Goal: Task Accomplishment & Management: Complete application form

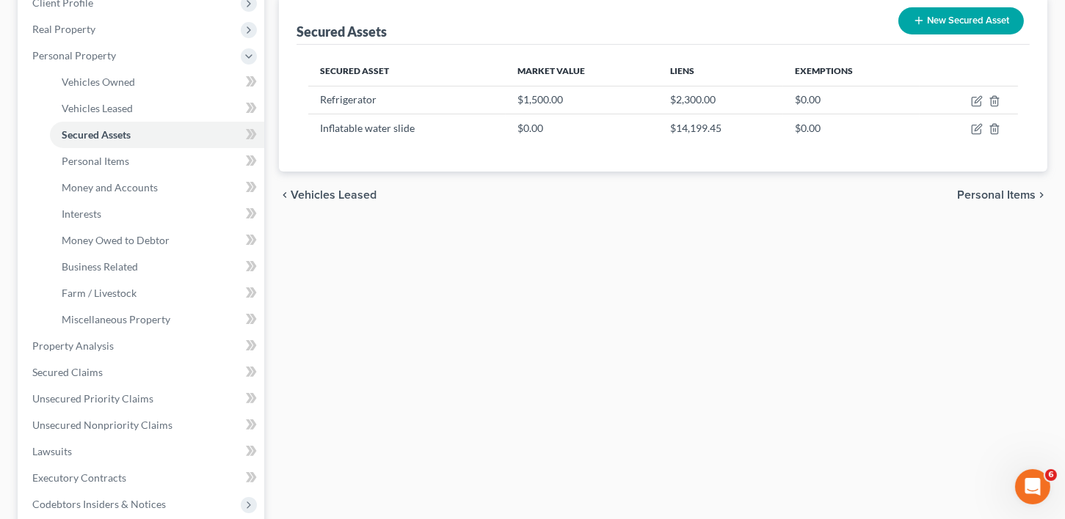
scroll to position [340, 0]
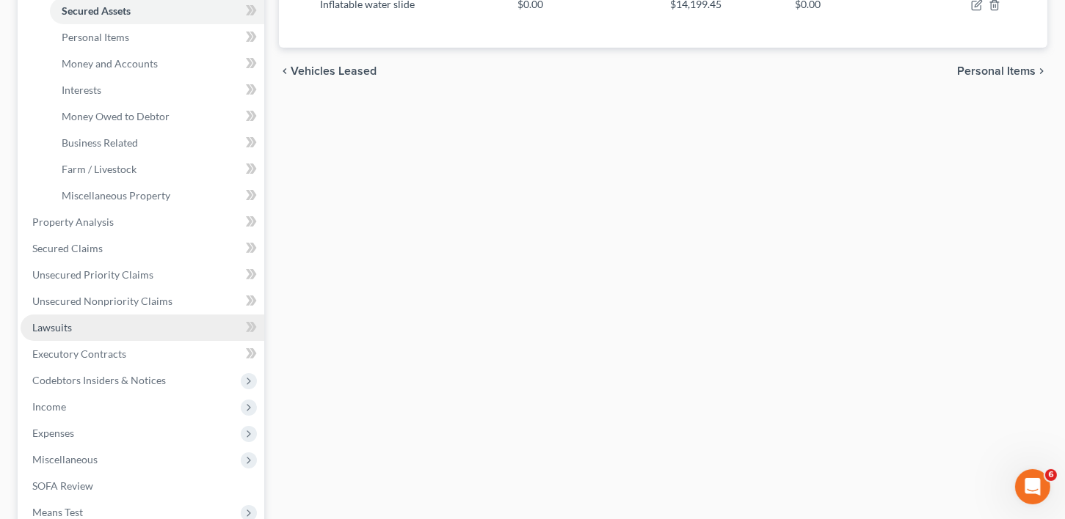
click at [58, 329] on span "Lawsuits" at bounding box center [52, 327] width 40 height 12
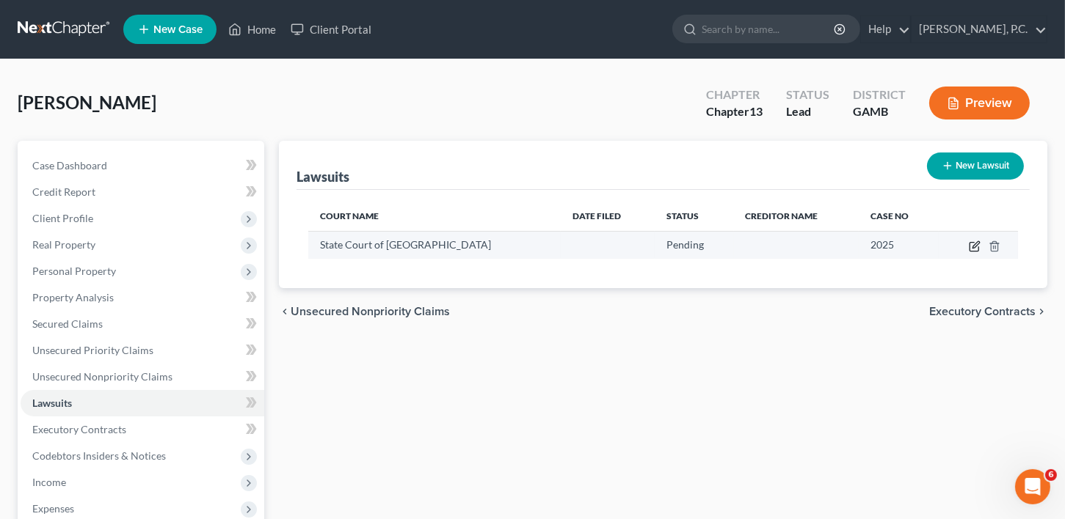
click at [975, 244] on icon "button" at bounding box center [975, 244] width 7 height 7
select select "10"
select select "0"
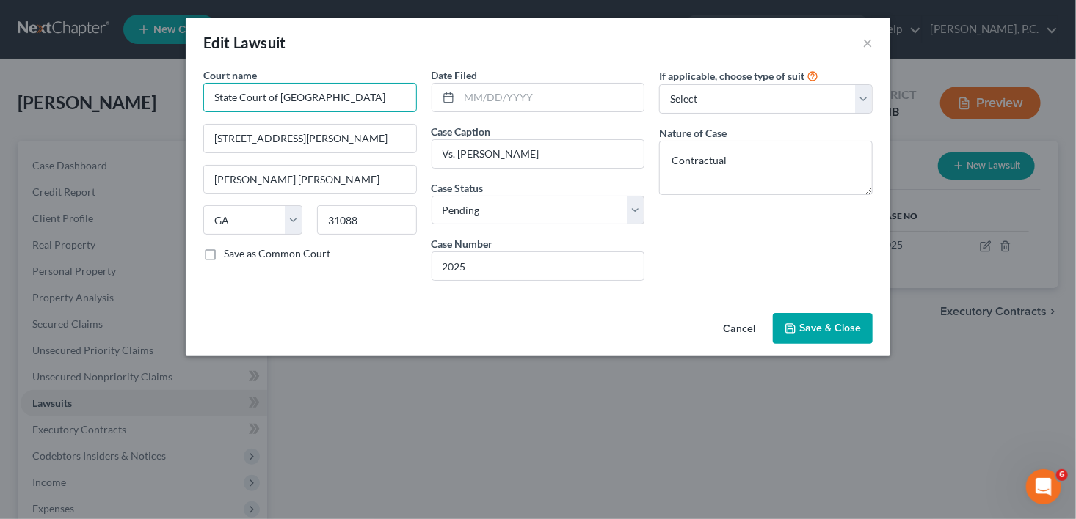
drag, startPoint x: 264, startPoint y: 98, endPoint x: 183, endPoint y: 106, distance: 81.1
click at [183, 106] on div "Edit Lawsuit × Court name * State Court of [GEOGRAPHIC_DATA] [GEOGRAPHIC_DATA][…" at bounding box center [538, 259] width 1076 height 519
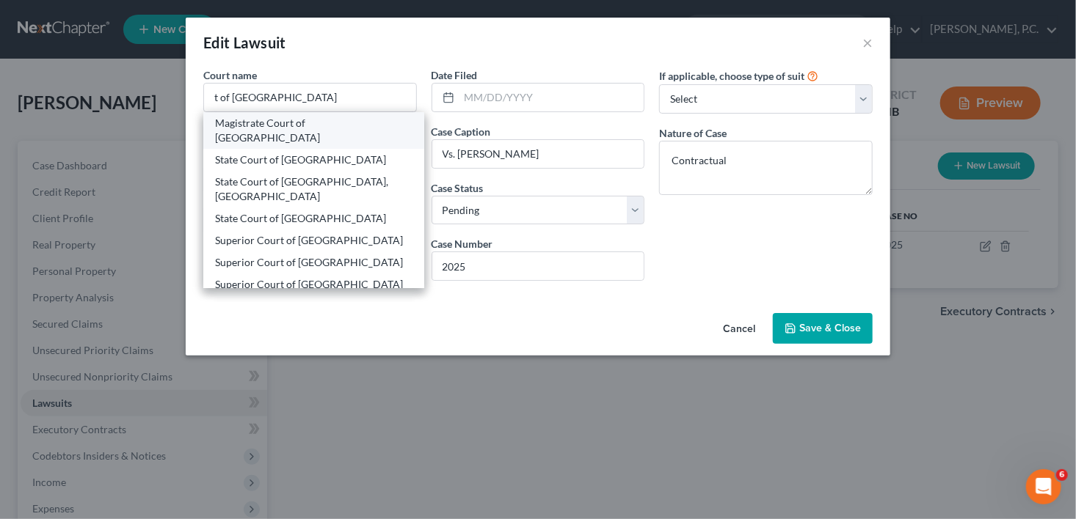
click at [234, 125] on div "Magistrate Court of [GEOGRAPHIC_DATA]" at bounding box center [313, 130] width 197 height 29
type input "Magistrate Court of [GEOGRAPHIC_DATA]"
type input "[STREET_ADDRESS][PERSON_NAME]"
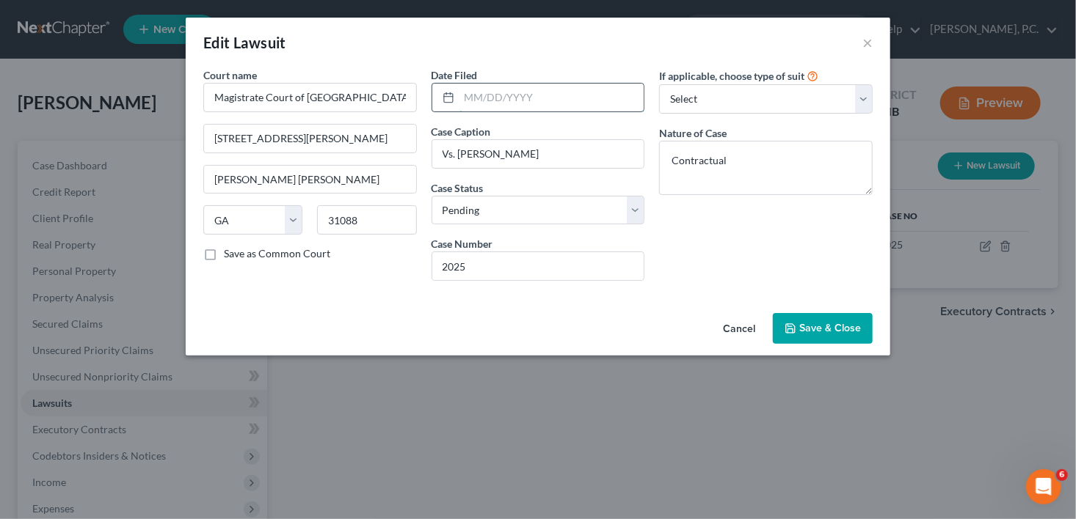
click at [517, 94] on input "text" at bounding box center [551, 98] width 185 height 28
type input "[DATE]"
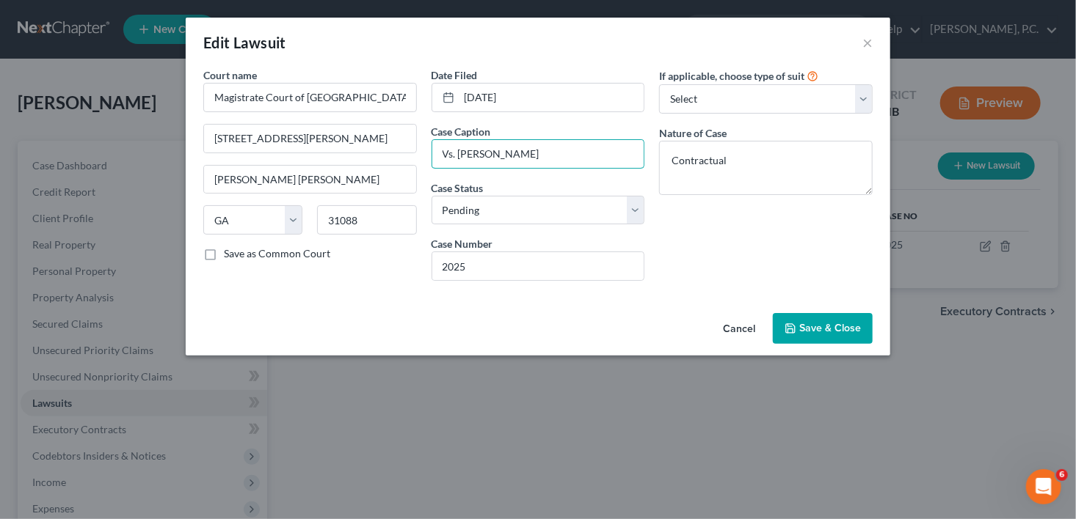
drag, startPoint x: 561, startPoint y: 161, endPoint x: 406, endPoint y: 162, distance: 154.1
click at [406, 162] on div "Court name * Magistrate Court of Houston County 89 [PERSON_NAME] Drive [PERSON_…" at bounding box center [538, 179] width 684 height 225
type input "c"
drag, startPoint x: 556, startPoint y: 153, endPoint x: 635, endPoint y: 151, distance: 79.2
click at [635, 151] on input "Houston Hospitals. Inc. vs [PERSON_NAME]" at bounding box center [538, 154] width 212 height 28
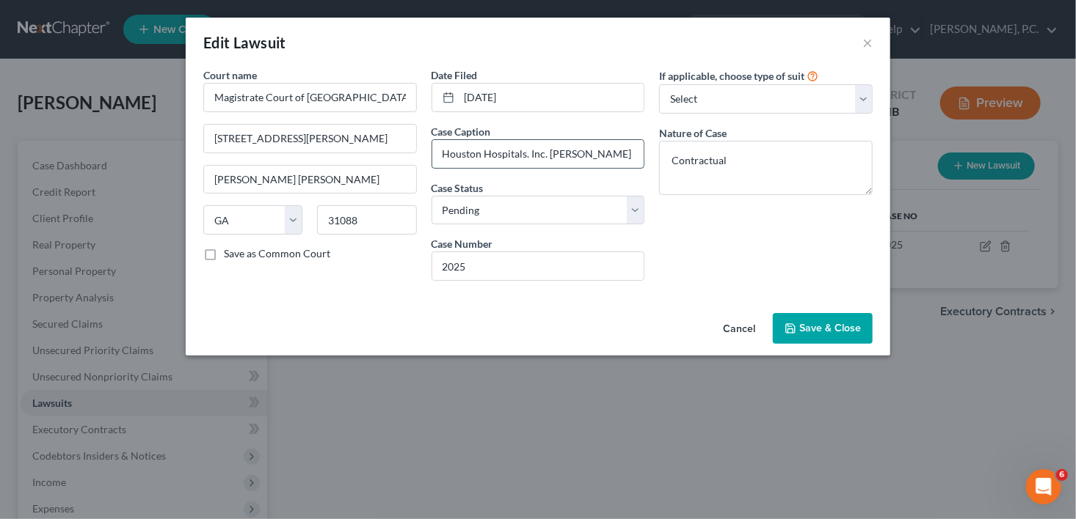
scroll to position [0, 7]
click at [551, 156] on input "Houston Hospitals. Inc. [PERSON_NAME]" at bounding box center [538, 154] width 212 height 28
type input "Houston Hospitals. Inc. vs. [PERSON_NAME]"
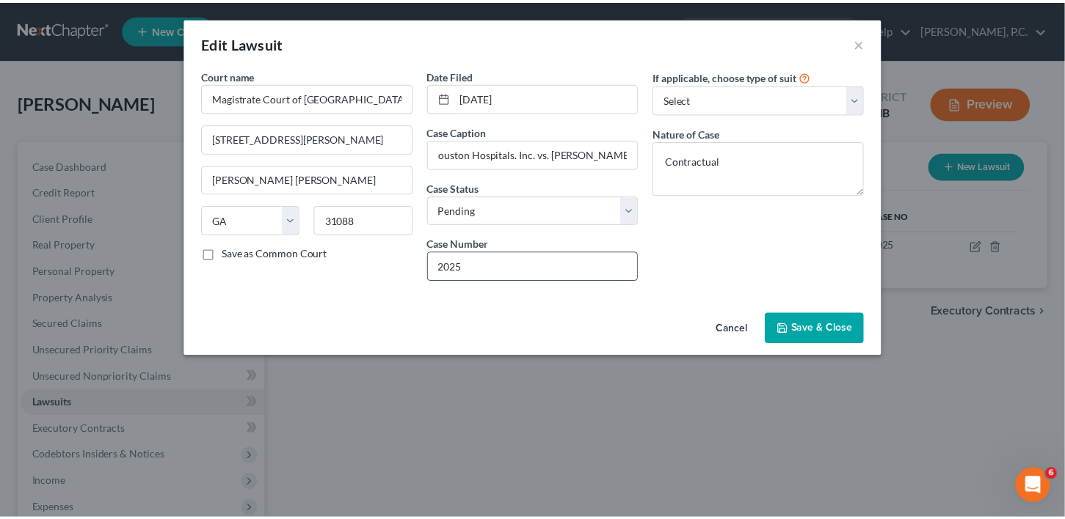
scroll to position [0, 0]
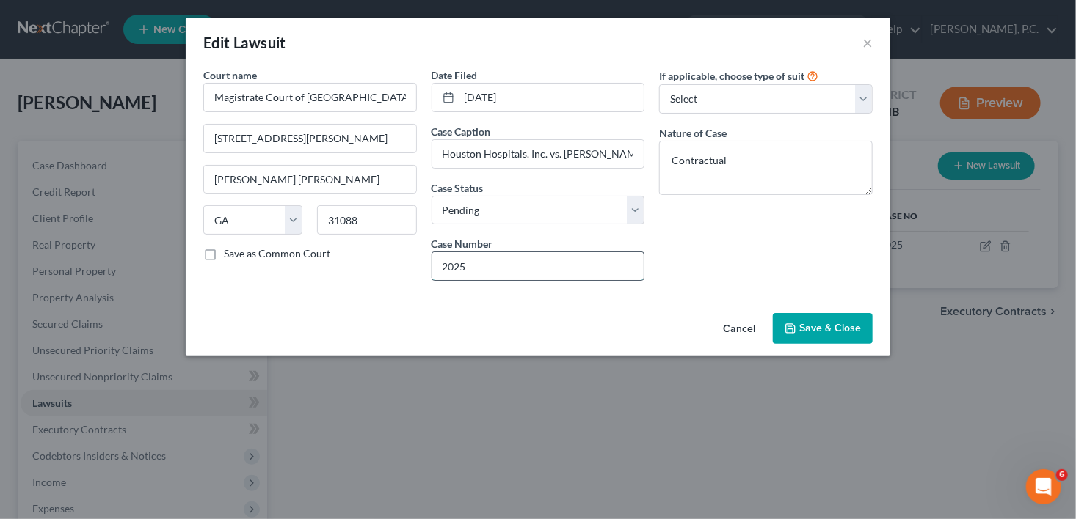
click at [501, 267] on input "2025" at bounding box center [538, 266] width 212 height 28
type input "2022MV01960832"
drag, startPoint x: 499, startPoint y: 206, endPoint x: 496, endPoint y: 215, distance: 9.3
click at [499, 206] on select "Select Pending On Appeal Concluded" at bounding box center [537, 210] width 213 height 29
select select "2"
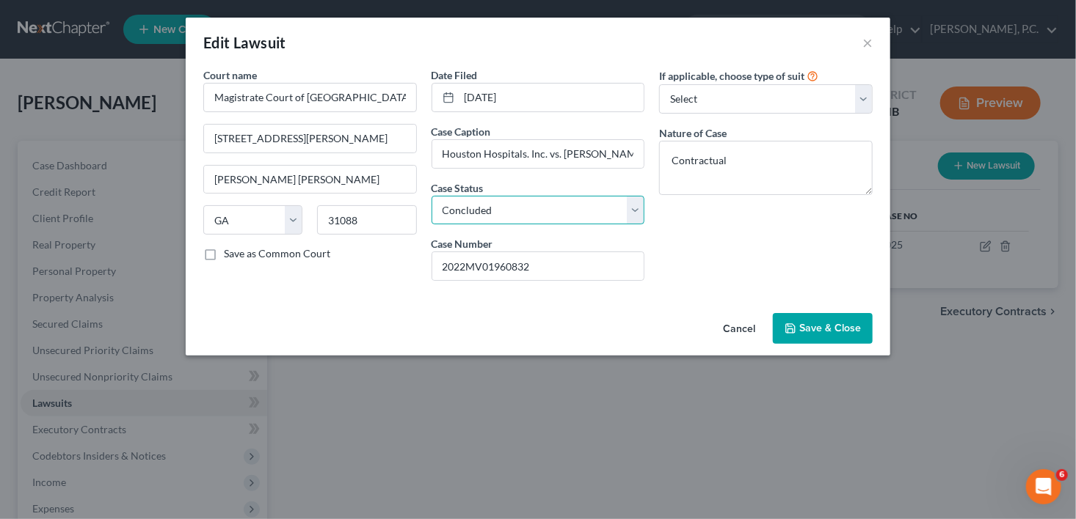
click at [431, 196] on select "Select Pending On Appeal Concluded" at bounding box center [537, 210] width 213 height 29
click at [842, 329] on span "Save & Close" at bounding box center [830, 328] width 62 height 12
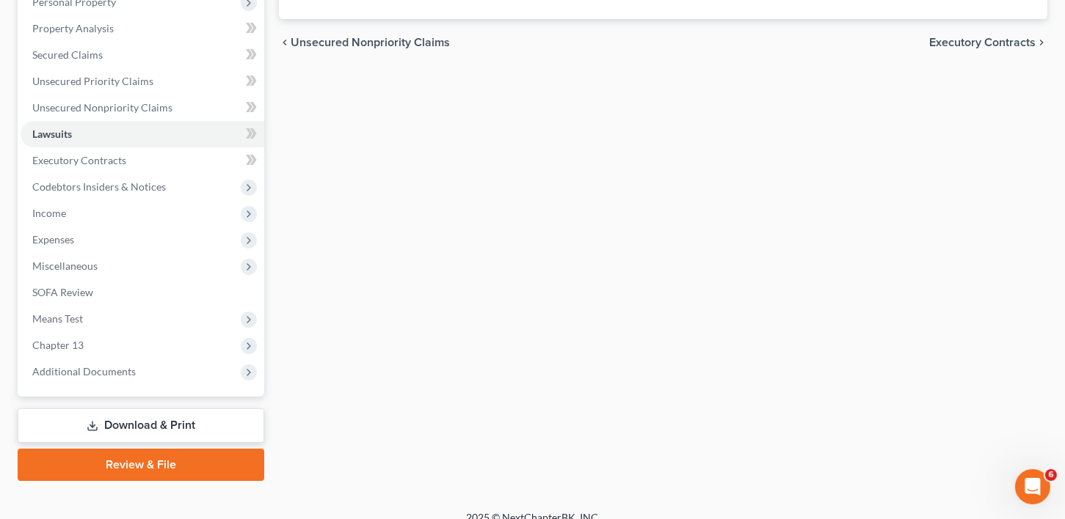
scroll to position [279, 0]
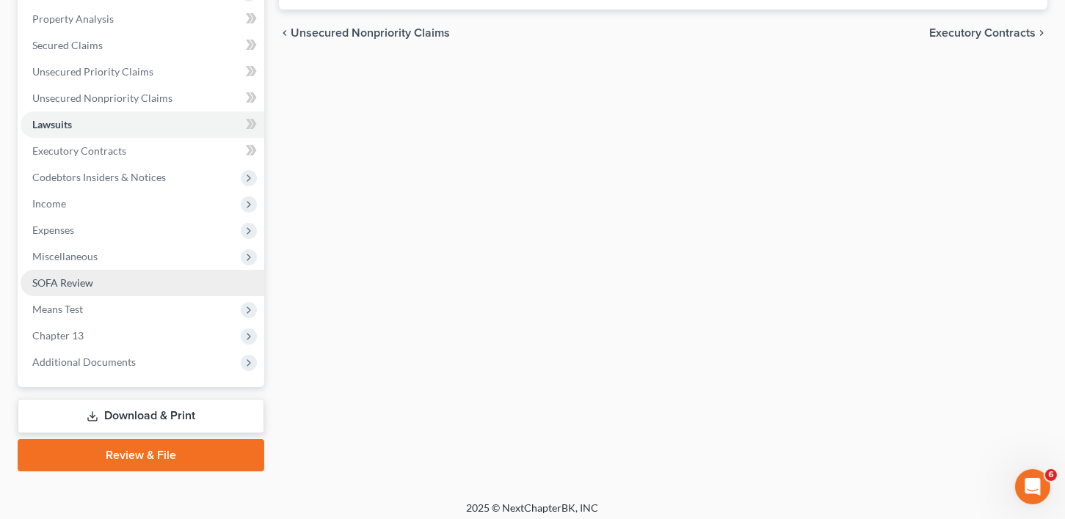
click at [60, 285] on span "SOFA Review" at bounding box center [62, 283] width 61 height 12
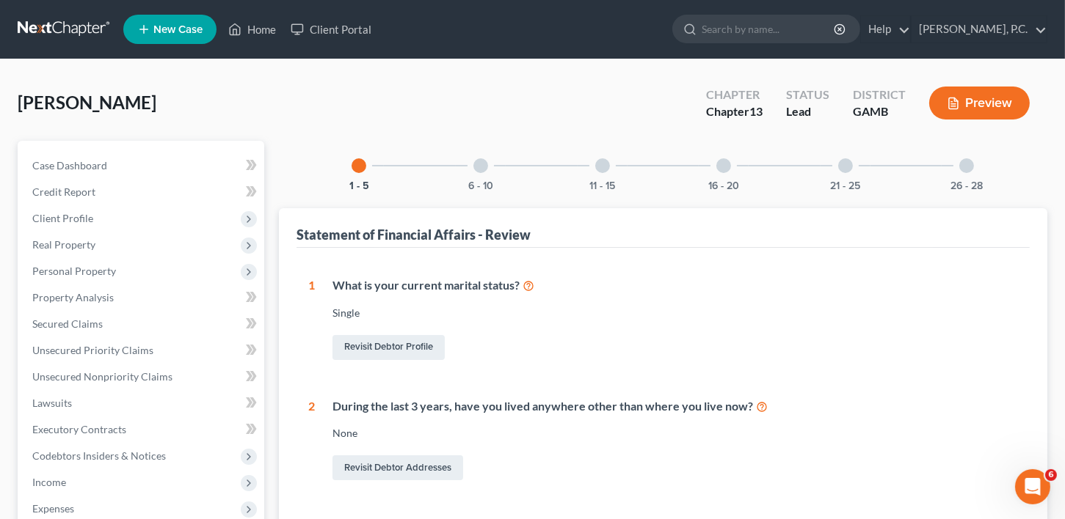
click at [966, 169] on div at bounding box center [966, 165] width 15 height 15
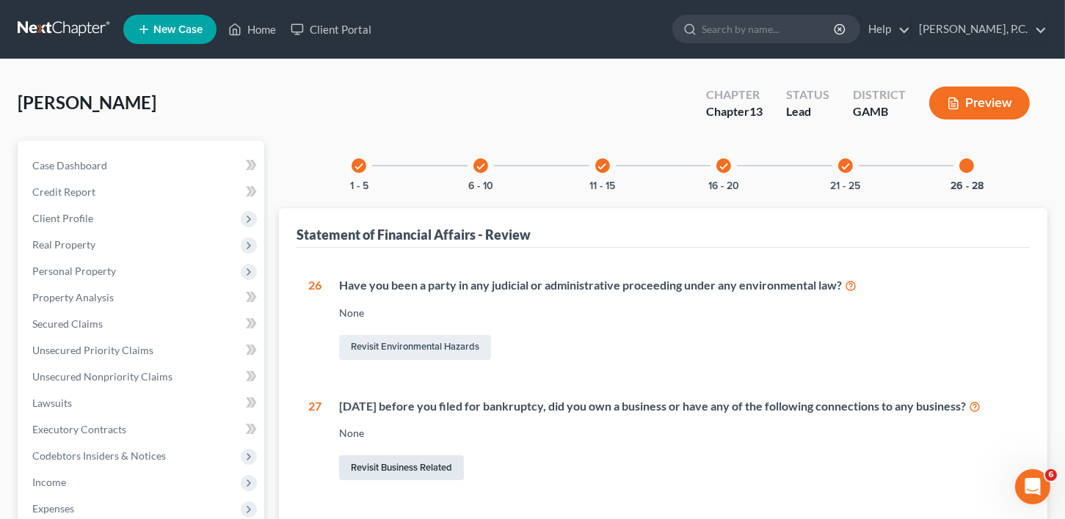
click at [408, 465] on link "Revisit Business Related" at bounding box center [401, 468] width 125 height 25
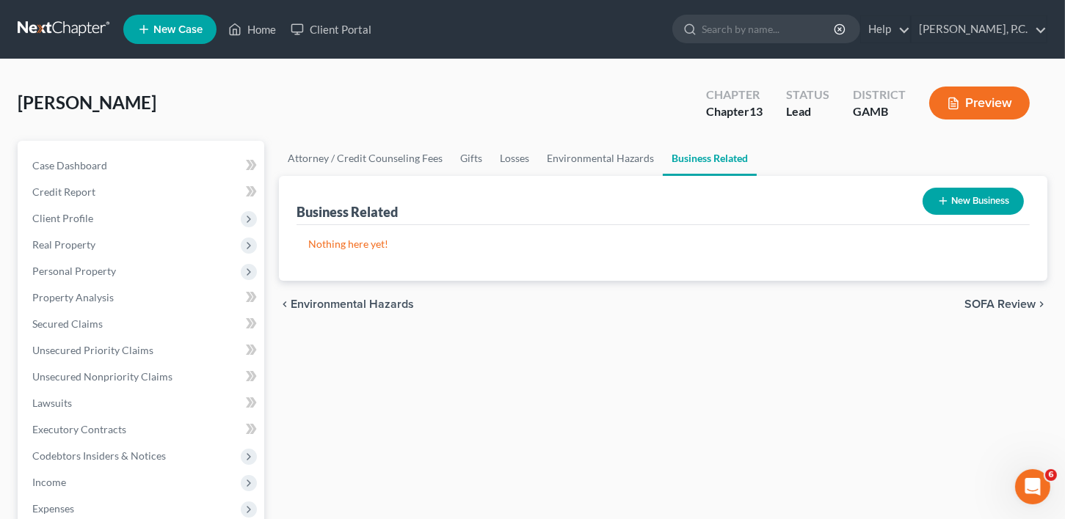
click at [985, 201] on button "New Business" at bounding box center [972, 201] width 101 height 27
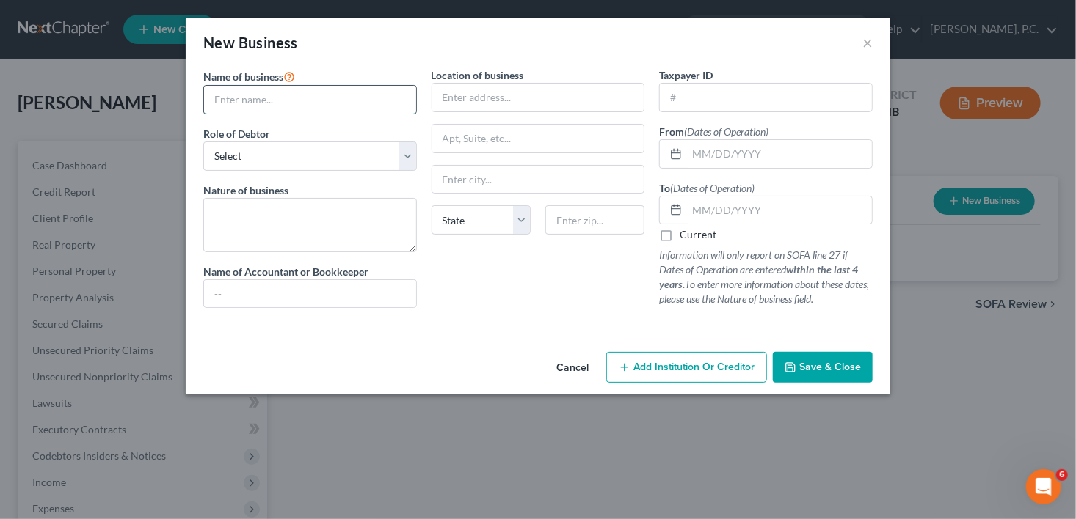
click at [243, 104] on input "text" at bounding box center [310, 100] width 212 height 28
type input "Howards Entertainment Park and Play Events, LLC"
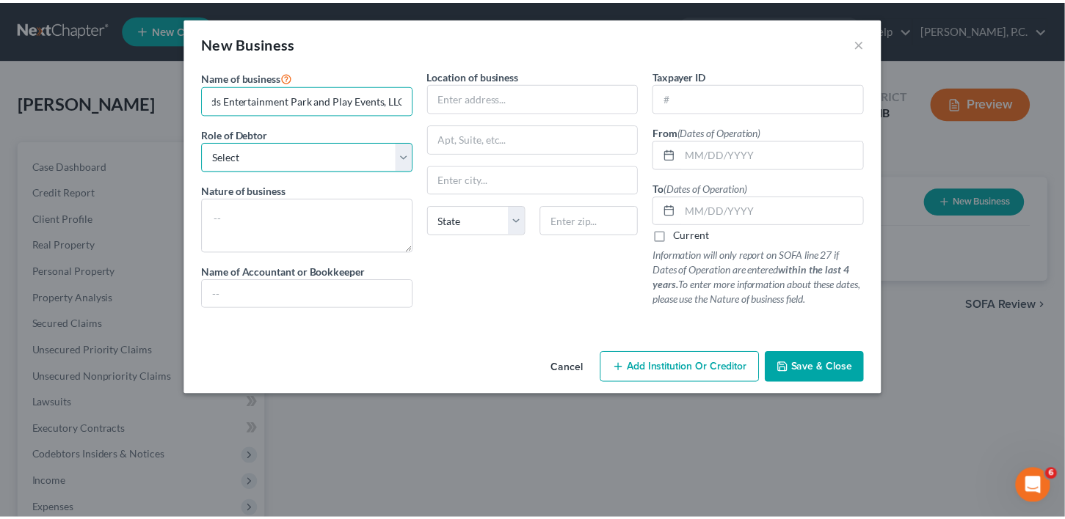
scroll to position [0, 0]
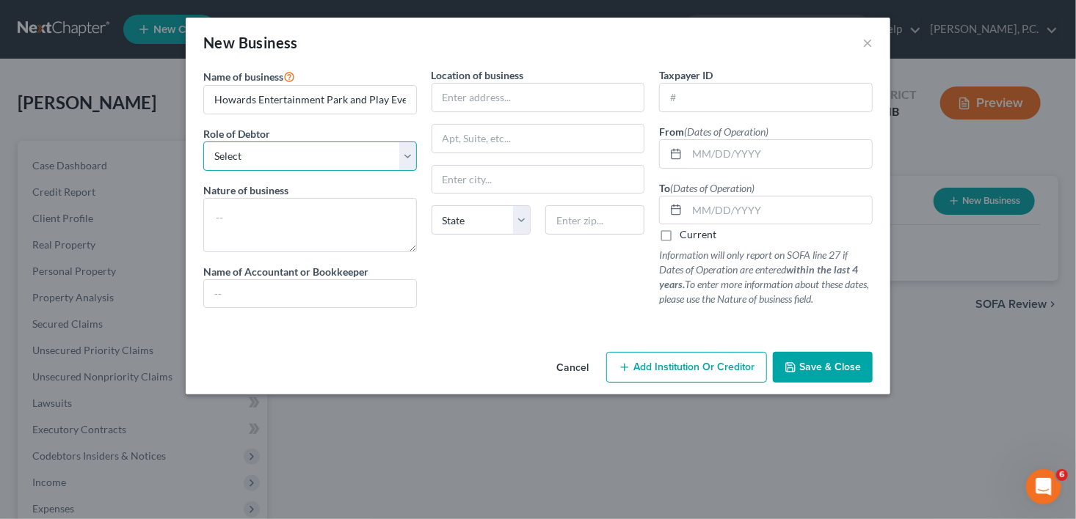
click at [234, 168] on select "Select A member of a limited liability company (LLC) or limited liability partn…" at bounding box center [309, 156] width 213 height 29
select select "sole_proprietor"
click at [203, 142] on select "Select A member of a limited liability company (LLC) or limited liability partn…" at bounding box center [309, 156] width 213 height 29
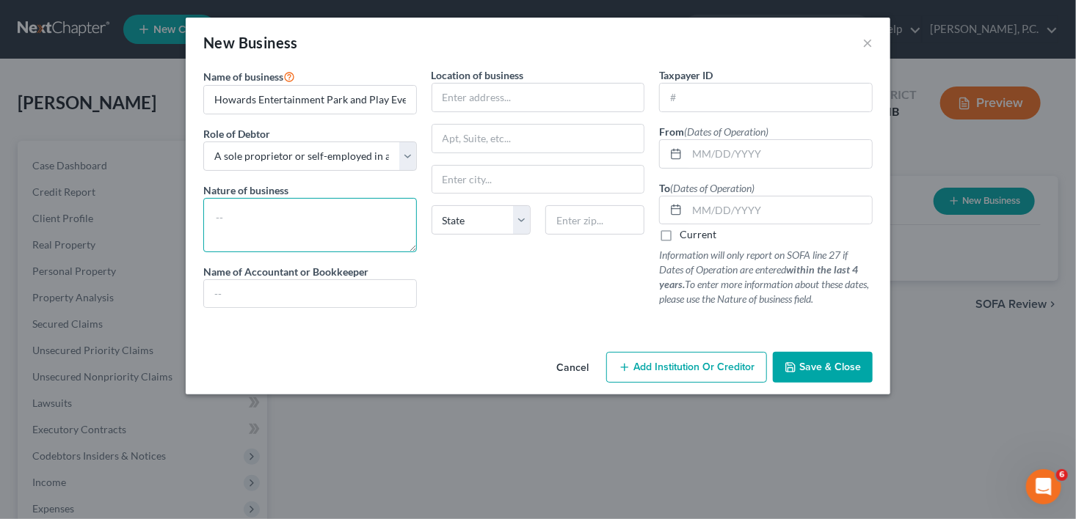
click at [234, 227] on textarea at bounding box center [309, 225] width 213 height 54
type textarea "Recreational events"
click at [236, 290] on input "text" at bounding box center [310, 294] width 212 height 28
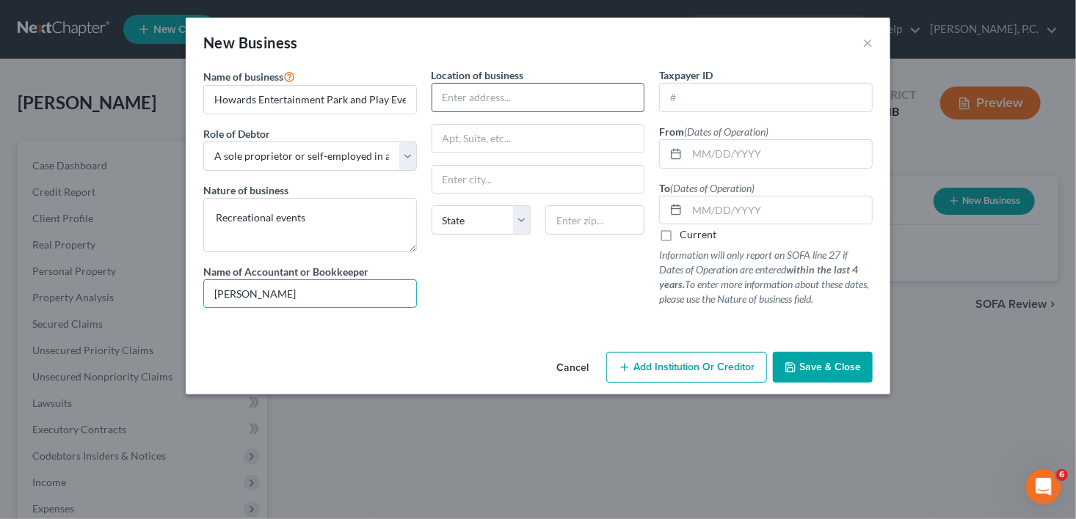
type input "[PERSON_NAME]"
click at [497, 92] on input "text" at bounding box center [538, 98] width 212 height 28
type input "[STREET_ADDRESS][PERSON_NAME]"
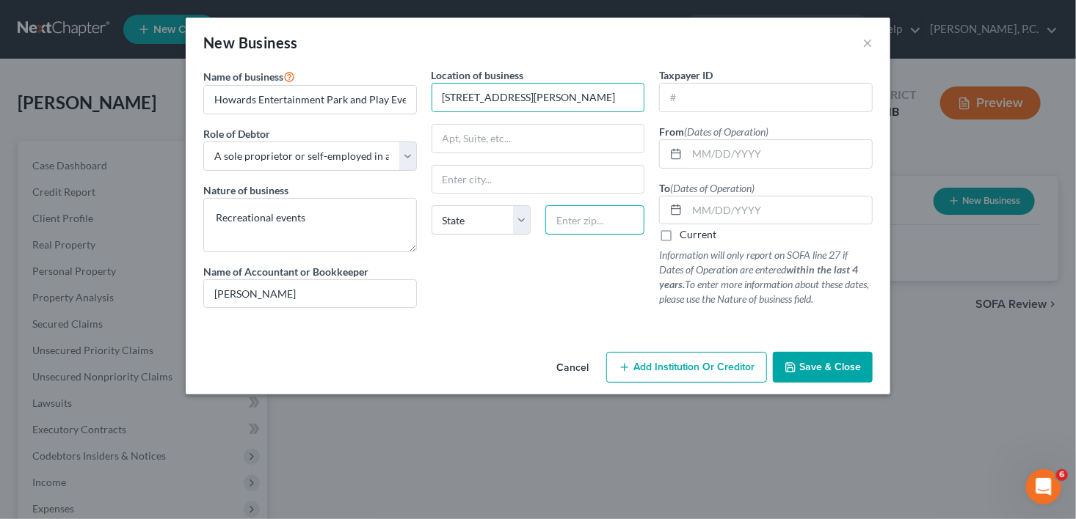
click at [578, 211] on input "text" at bounding box center [594, 219] width 99 height 29
type input "31069"
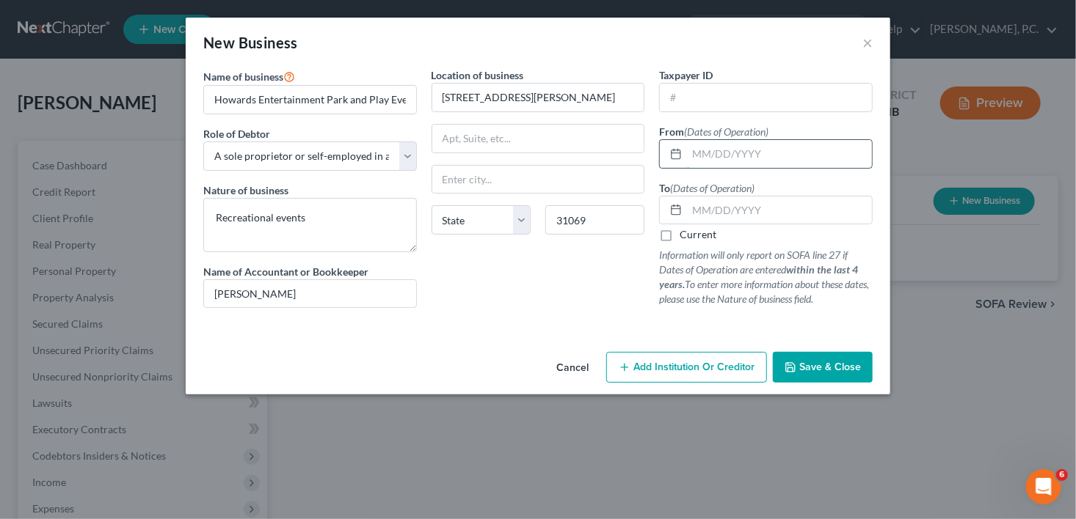
type input "[PERSON_NAME]"
select select "10"
click at [691, 145] on input "text" at bounding box center [779, 154] width 185 height 28
type input "7"
type input "[DATE]"
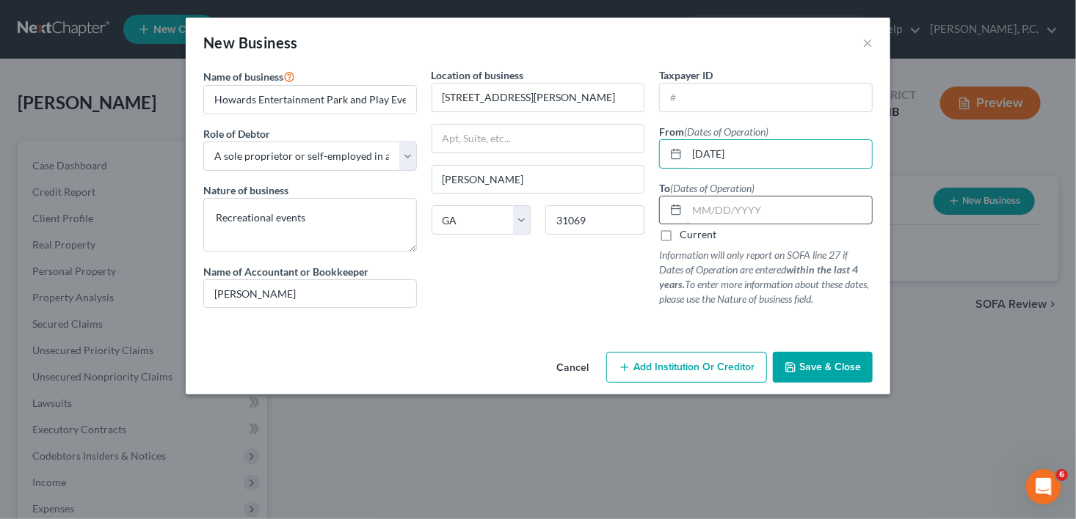
click at [718, 204] on input "text" at bounding box center [779, 211] width 185 height 28
type input "[DATE]"
click at [828, 368] on span "Save & Close" at bounding box center [830, 367] width 62 height 12
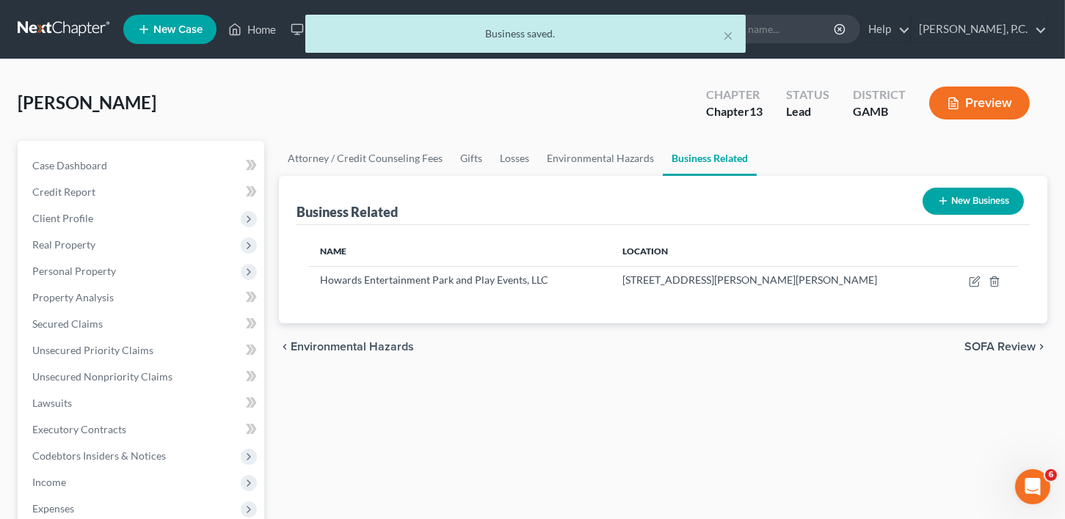
click at [1007, 348] on span "SOFA Review" at bounding box center [999, 347] width 71 height 12
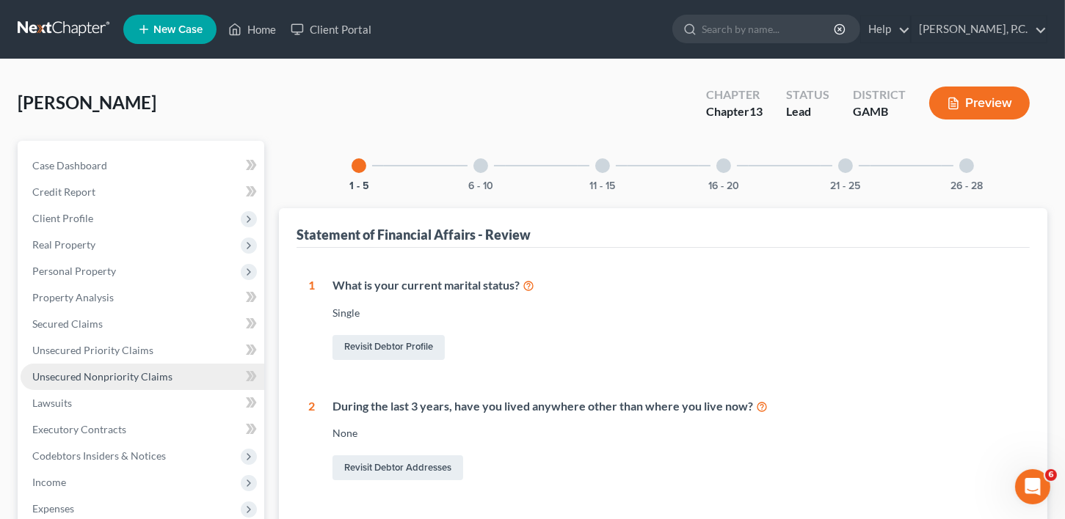
click at [51, 376] on span "Unsecured Nonpriority Claims" at bounding box center [102, 377] width 140 height 12
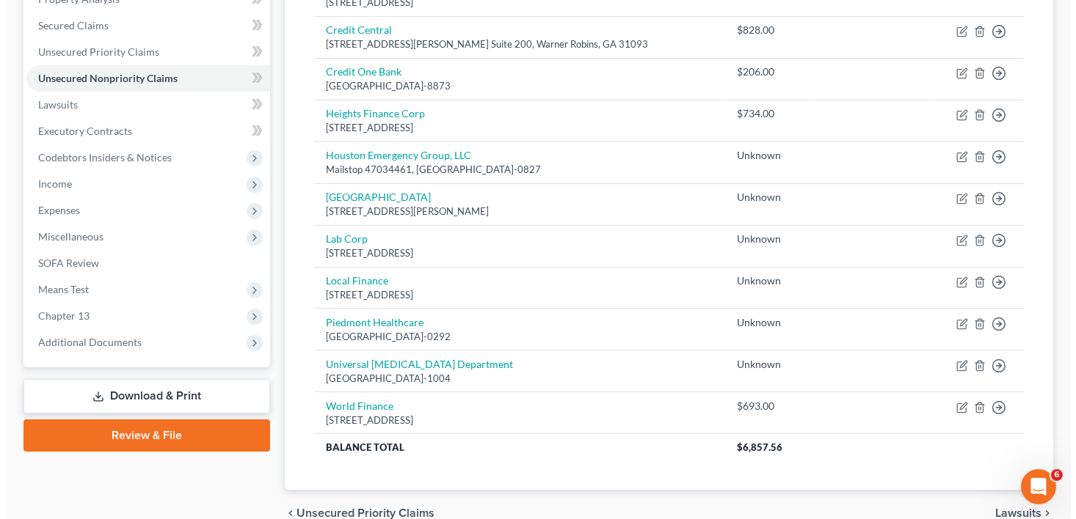
scroll to position [300, 0]
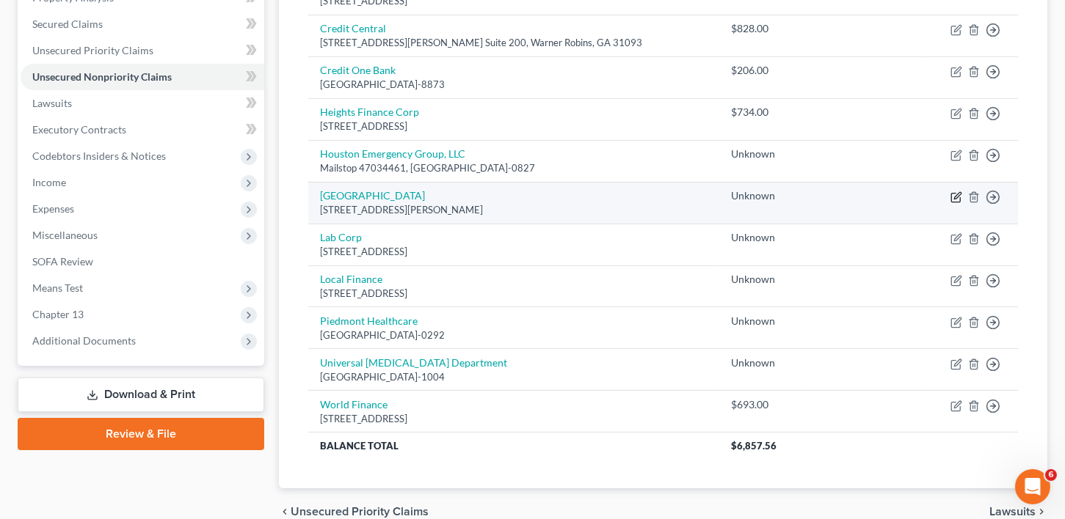
click at [955, 193] on icon "button" at bounding box center [955, 197] width 9 height 9
select select "10"
select select "9"
select select "0"
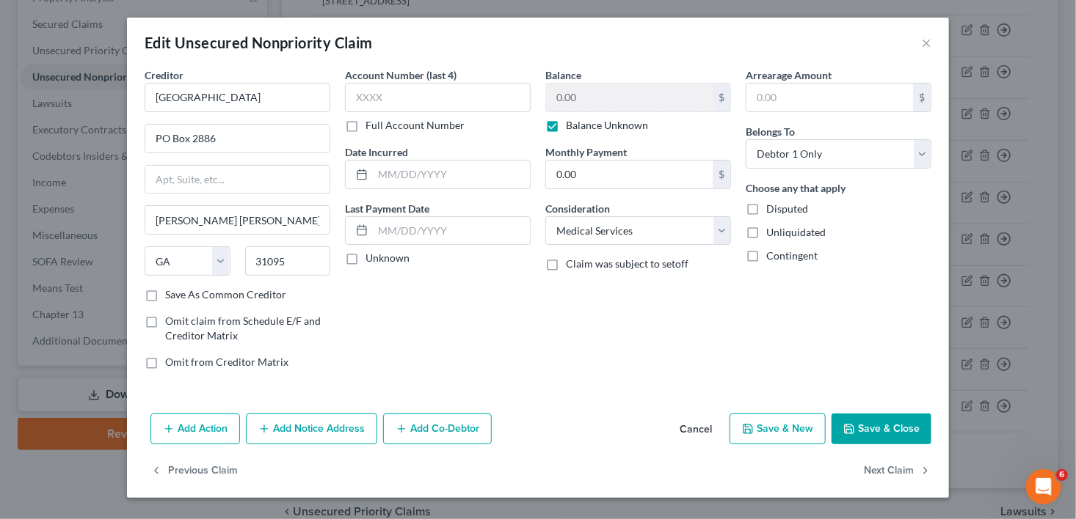
click at [298, 416] on button "Add Notice Address" at bounding box center [311, 429] width 131 height 31
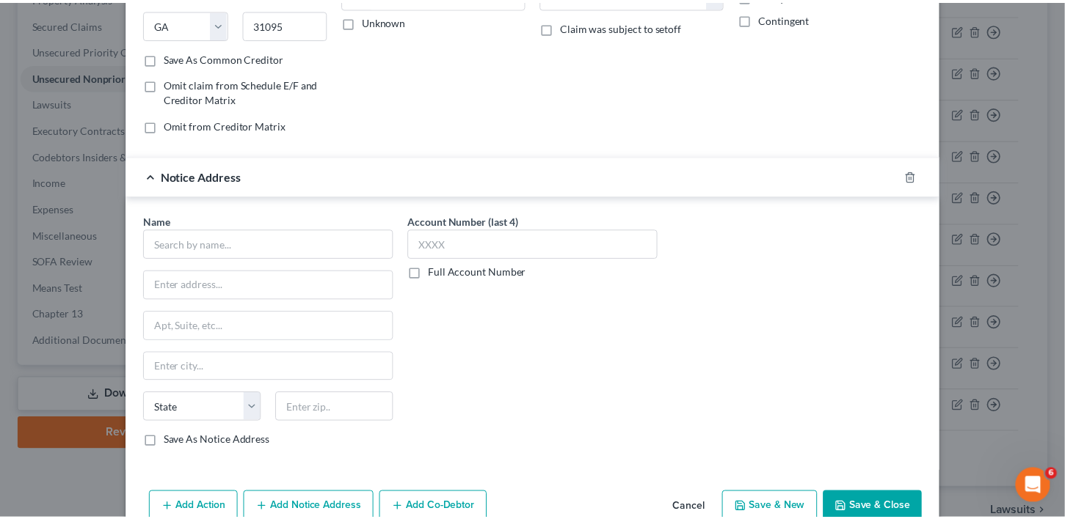
scroll to position [248, 0]
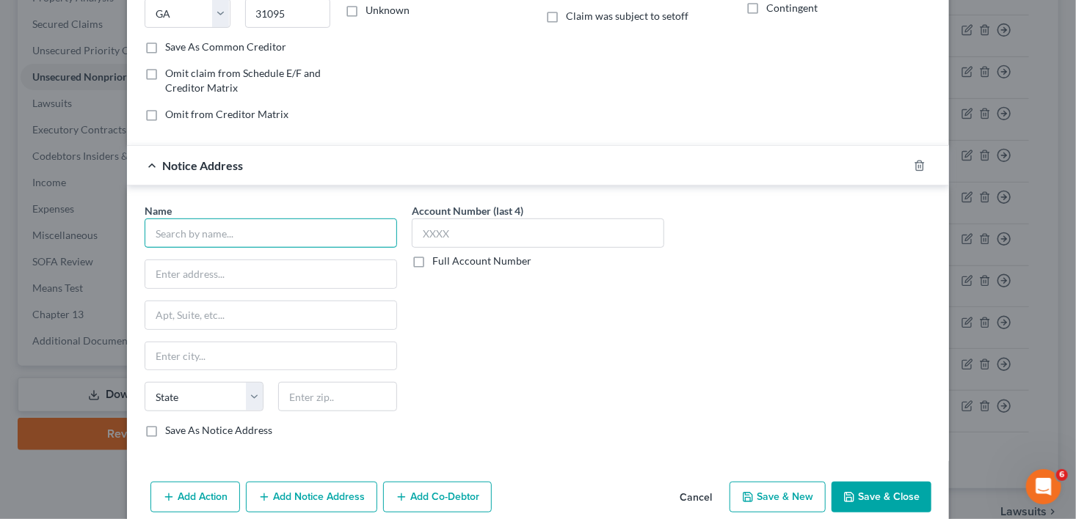
click at [215, 241] on input "text" at bounding box center [271, 233] width 252 height 29
type input "H"
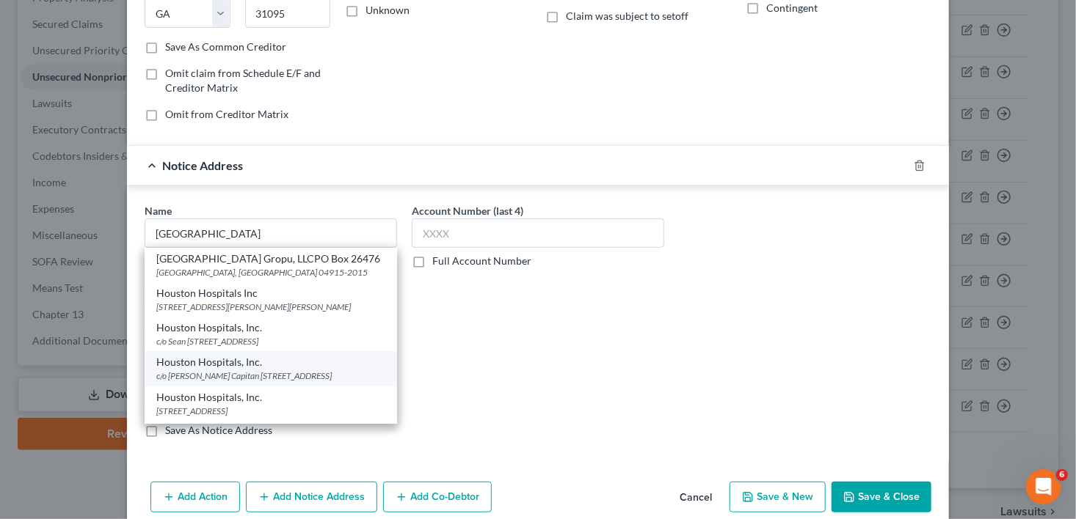
click at [241, 371] on div "c/o [PERSON_NAME] Capitan [STREET_ADDRESS]" at bounding box center [270, 376] width 229 height 12
type input "Houston Hospitals, Inc."
type input "c/o [PERSON_NAME] Capitan"
type input "PO Box 115"
type input "[GEOGRAPHIC_DATA]"
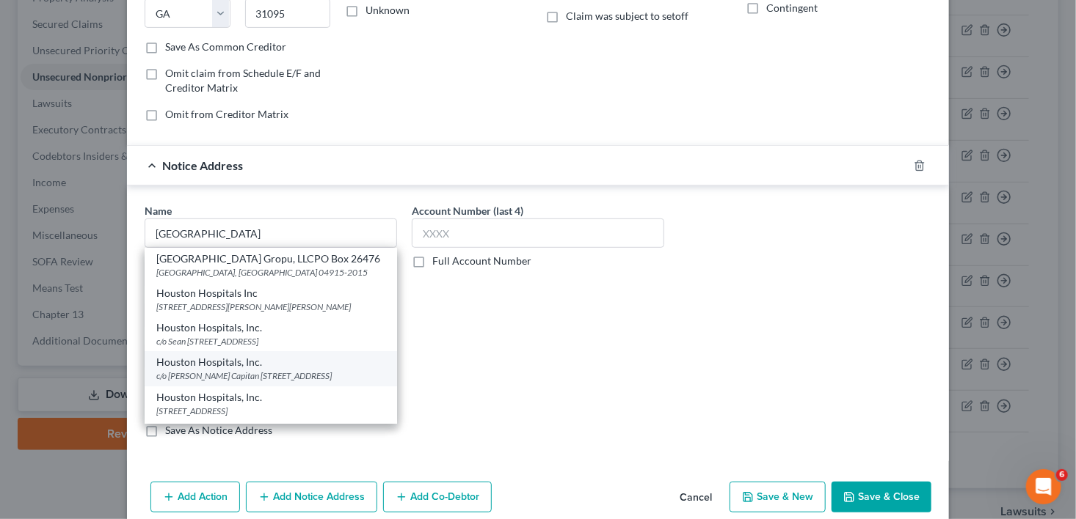
select select "10"
type input "31521"
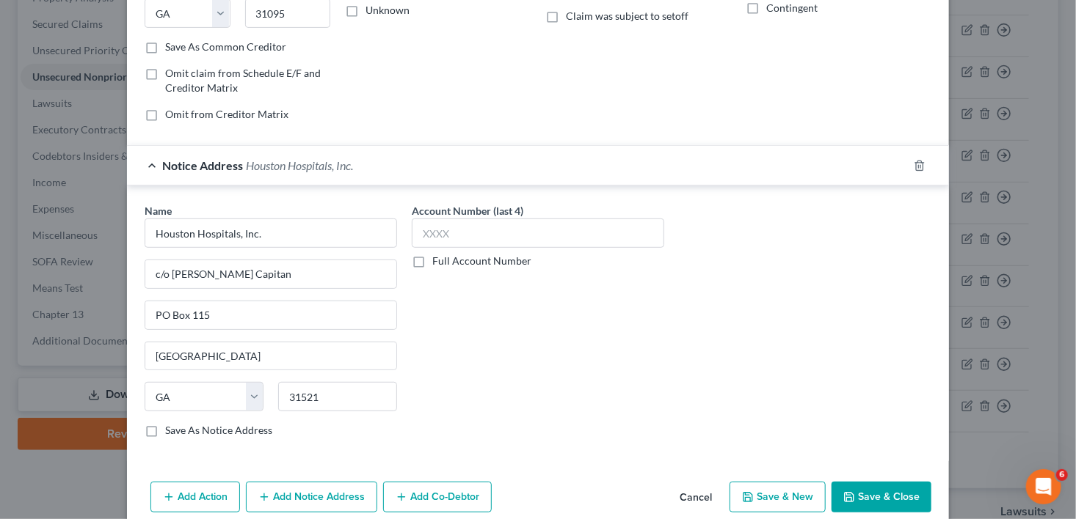
click at [854, 488] on button "Save & Close" at bounding box center [881, 497] width 100 height 31
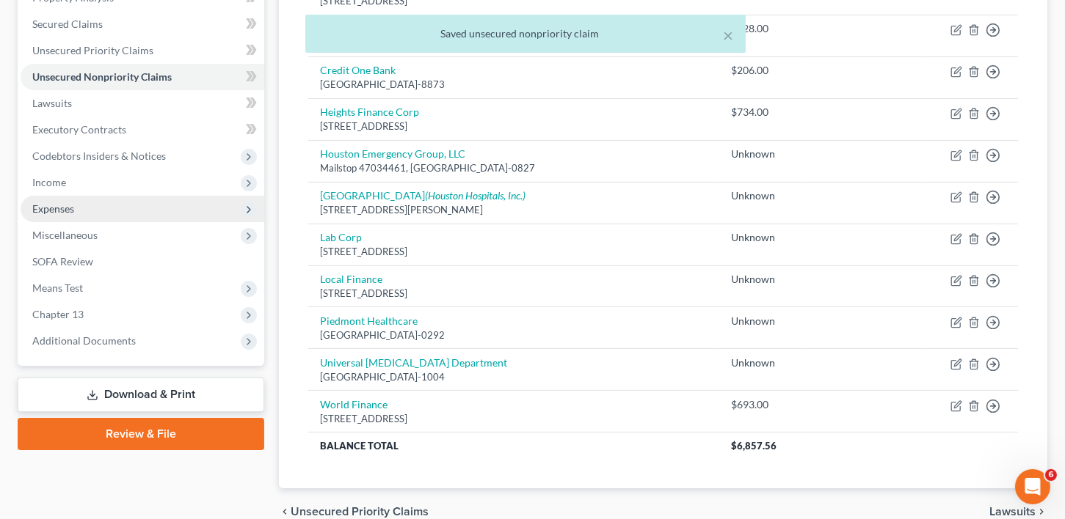
click at [38, 205] on span "Expenses" at bounding box center [53, 208] width 42 height 12
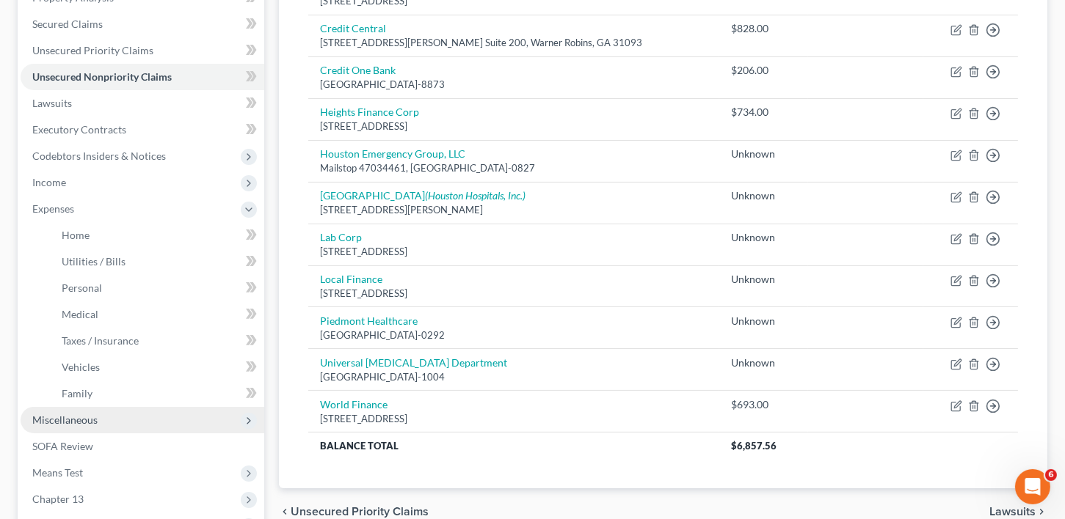
click at [54, 419] on span "Miscellaneous" at bounding box center [64, 420] width 65 height 12
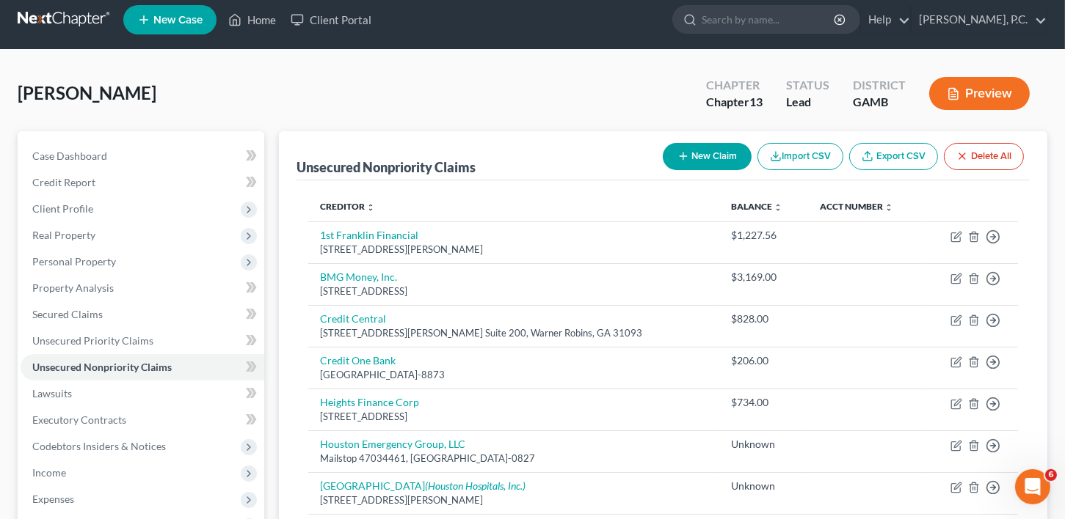
scroll to position [0, 0]
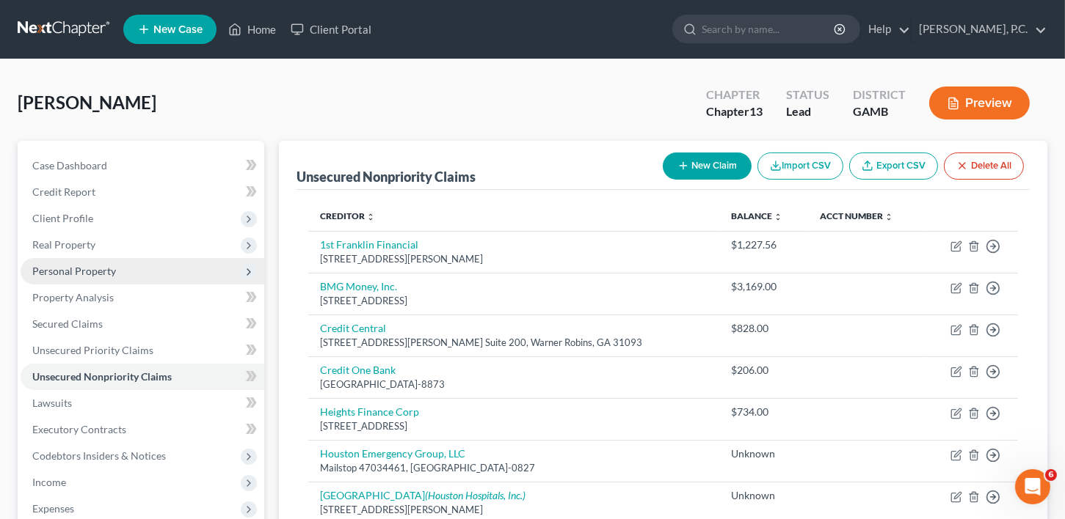
click at [59, 271] on span "Personal Property" at bounding box center [74, 271] width 84 height 12
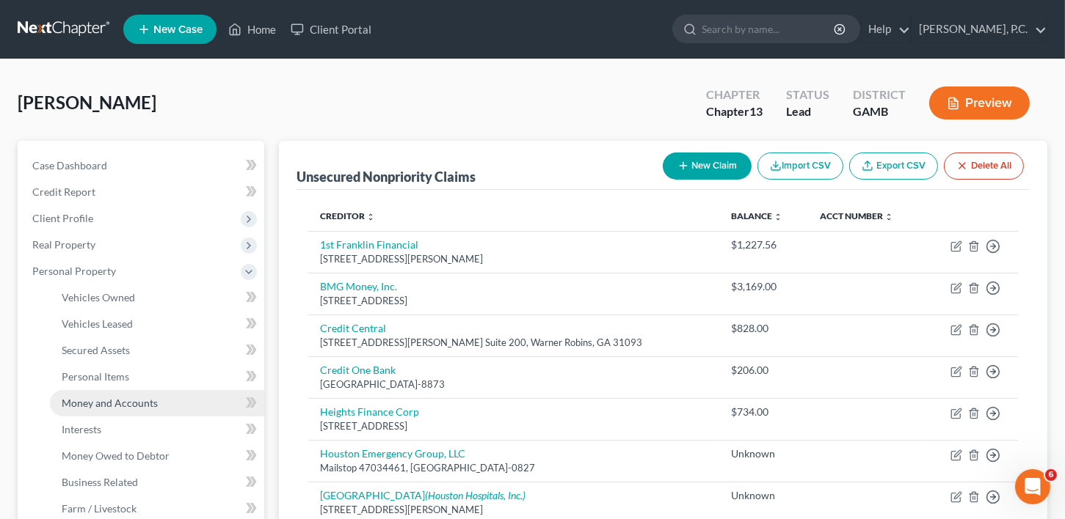
click at [85, 404] on span "Money and Accounts" at bounding box center [110, 403] width 96 height 12
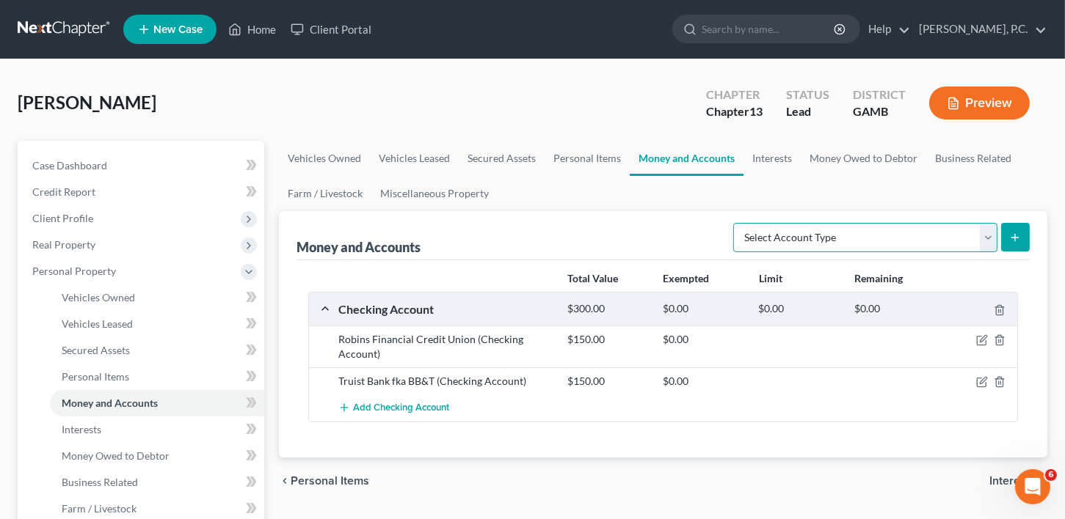
click at [792, 238] on select "Select Account Type Brokerage Cash on Hand Certificates of Deposit Checking Acc…" at bounding box center [865, 237] width 264 height 29
select select "checking"
click at [737, 223] on select "Select Account Type Brokerage Cash on Hand Certificates of Deposit Checking Acc…" at bounding box center [865, 237] width 264 height 29
click at [1009, 232] on icon "submit" at bounding box center [1015, 238] width 12 height 12
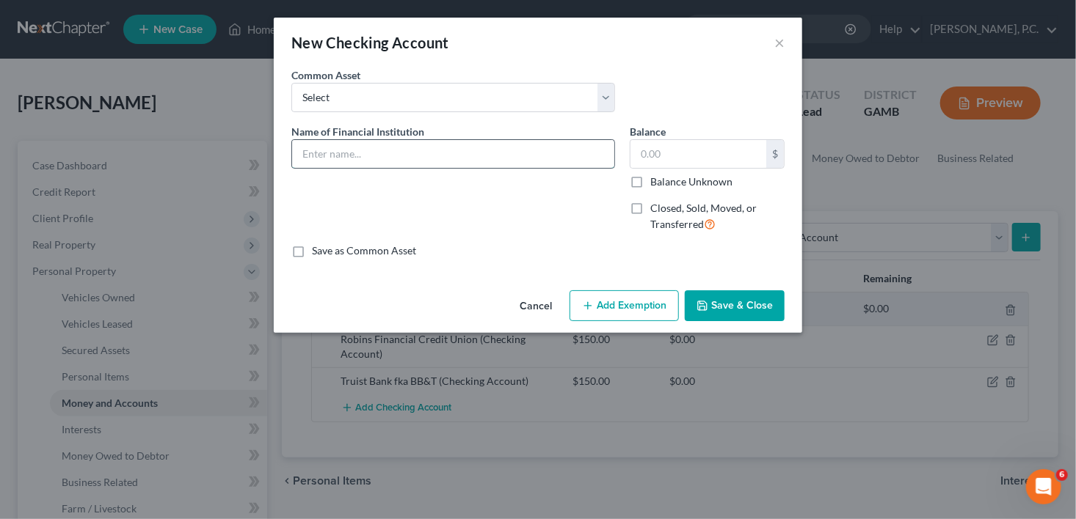
click at [324, 159] on input "text" at bounding box center [453, 154] width 322 height 28
type input "Cash App"
click at [636, 153] on input "text" at bounding box center [698, 154] width 136 height 28
type input "0.00"
click at [719, 310] on button "Save & Close" at bounding box center [735, 306] width 100 height 31
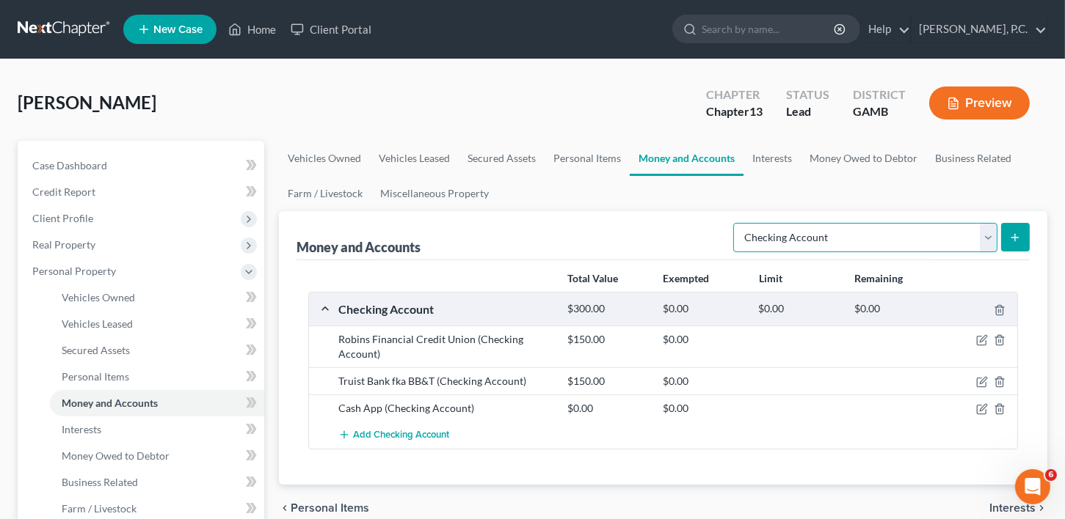
drag, startPoint x: 995, startPoint y: 235, endPoint x: 967, endPoint y: 244, distance: 29.2
click at [995, 235] on select "Select Account Type Brokerage Cash on Hand Certificates of Deposit Checking Acc…" at bounding box center [865, 237] width 264 height 29
click at [737, 223] on select "Select Account Type Brokerage Cash on Hand Certificates of Deposit Checking Acc…" at bounding box center [865, 237] width 264 height 29
click at [1012, 247] on button "submit" at bounding box center [1015, 237] width 29 height 29
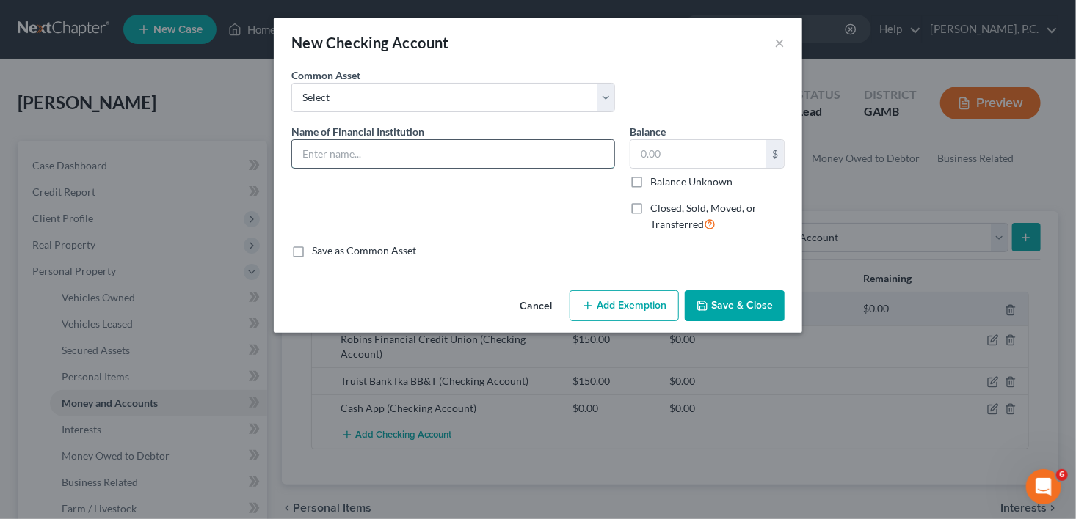
click at [332, 161] on input "text" at bounding box center [453, 154] width 322 height 28
type input "Apple Cash"
click at [643, 156] on input "text" at bounding box center [698, 154] width 136 height 28
type input "0.00"
click at [763, 312] on button "Save & Close" at bounding box center [735, 306] width 100 height 31
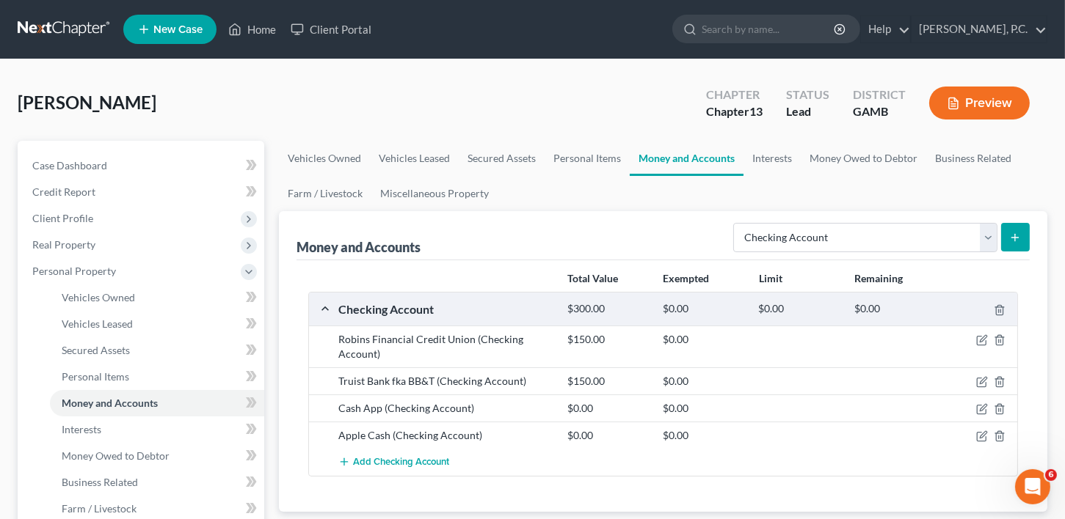
click at [166, 16] on link "New Case" at bounding box center [169, 29] width 93 height 29
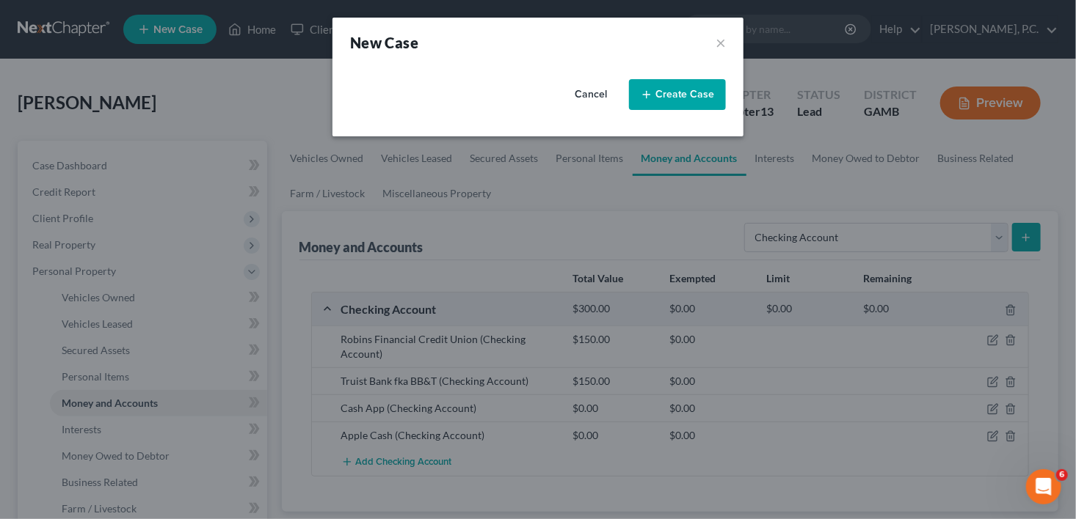
select select "18"
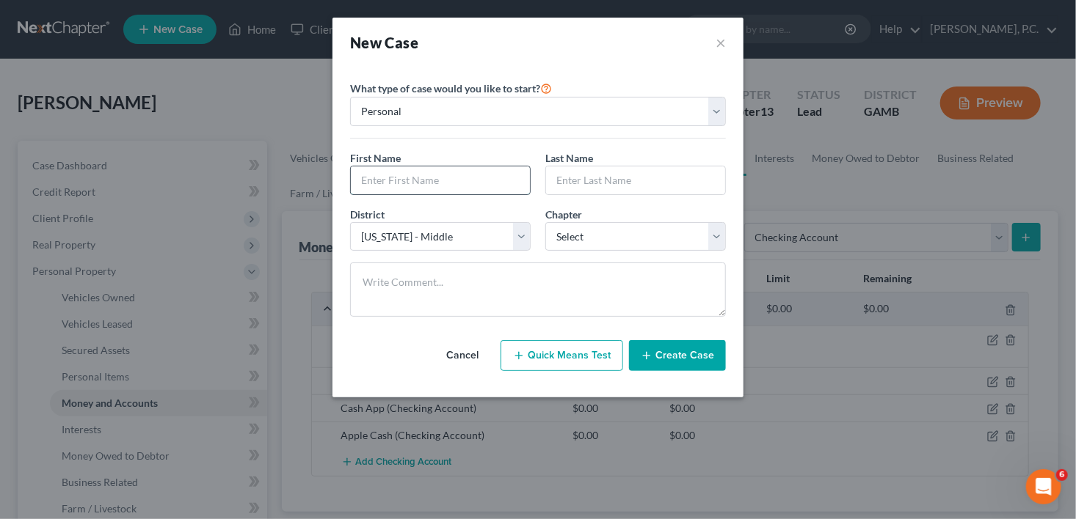
click at [392, 184] on input "text" at bounding box center [440, 181] width 179 height 28
type input "[PERSON_NAME]"
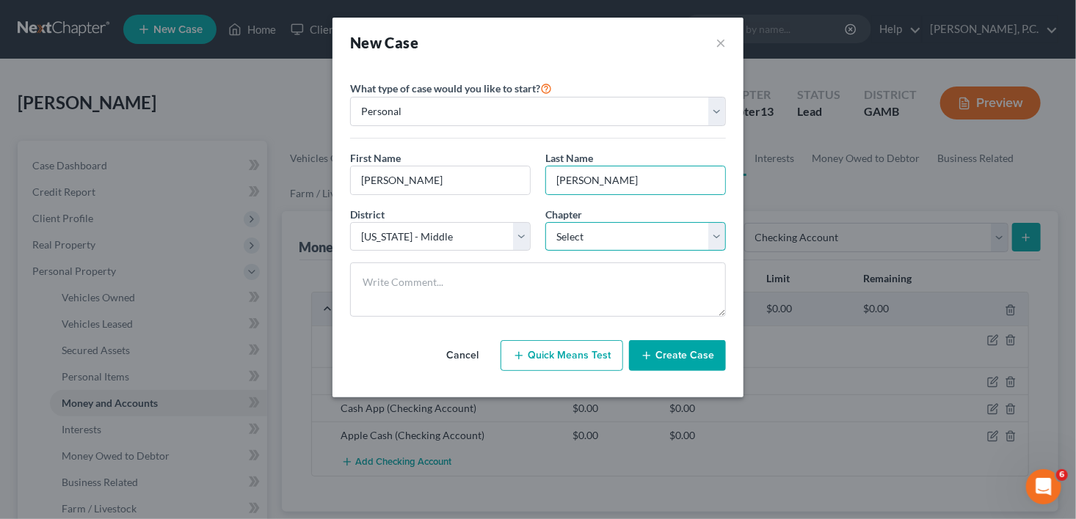
drag, startPoint x: 626, startPoint y: 239, endPoint x: 623, endPoint y: 247, distance: 8.6
click at [626, 239] on select "Select 7 11 12 13" at bounding box center [635, 236] width 180 height 29
select select "0"
click at [545, 222] on select "Select 7 11 12 13" at bounding box center [635, 236] width 180 height 29
click at [638, 359] on button "Create Case" at bounding box center [677, 355] width 97 height 31
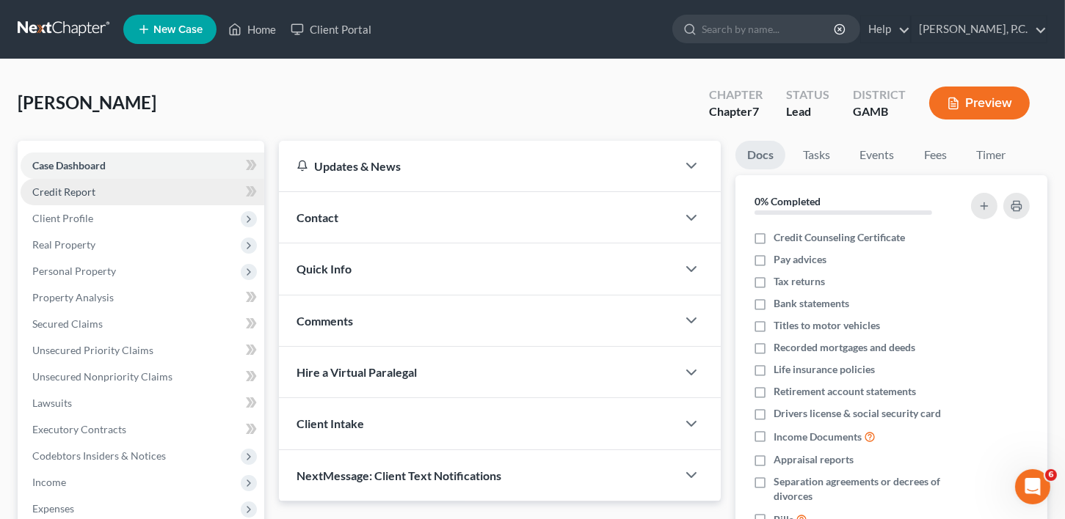
click at [67, 191] on span "Credit Report" at bounding box center [63, 192] width 63 height 12
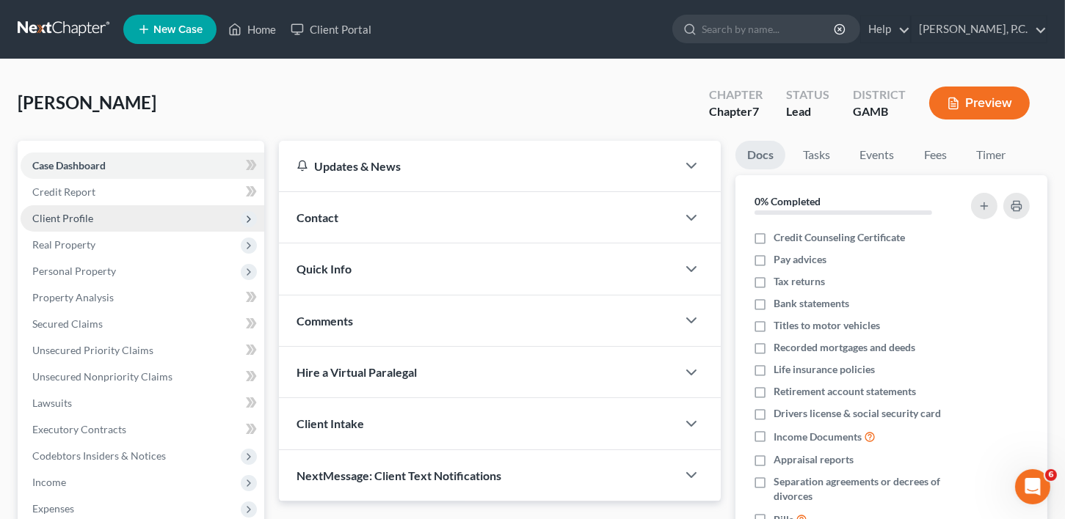
click at [68, 215] on span "Client Profile" at bounding box center [62, 218] width 61 height 12
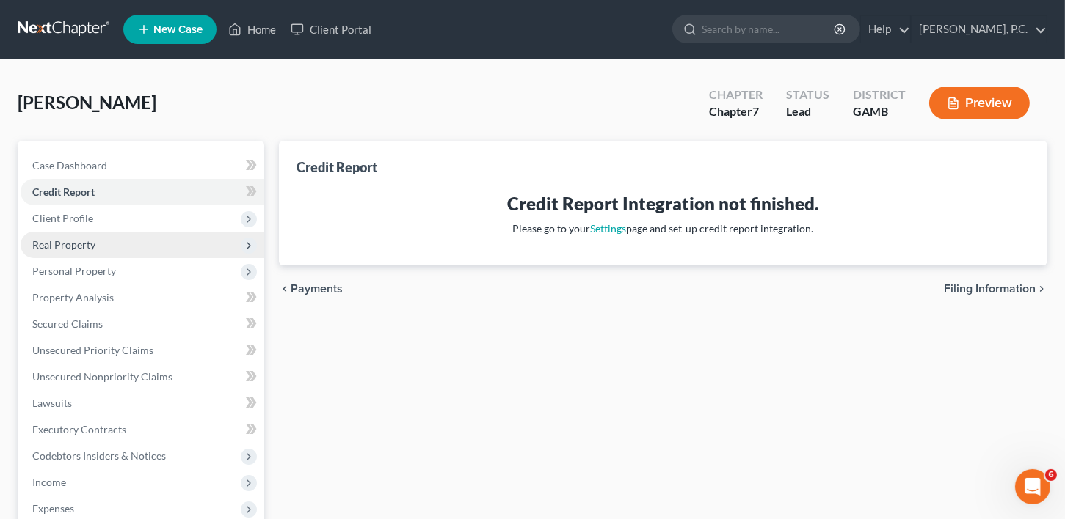
click at [81, 244] on span "Real Property" at bounding box center [63, 244] width 63 height 12
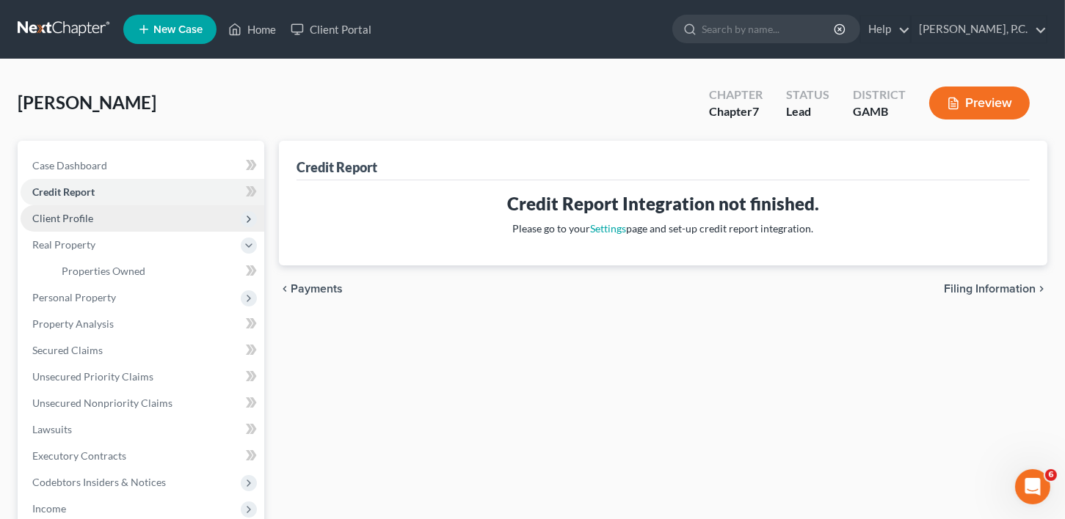
click at [74, 213] on span "Client Profile" at bounding box center [62, 218] width 61 height 12
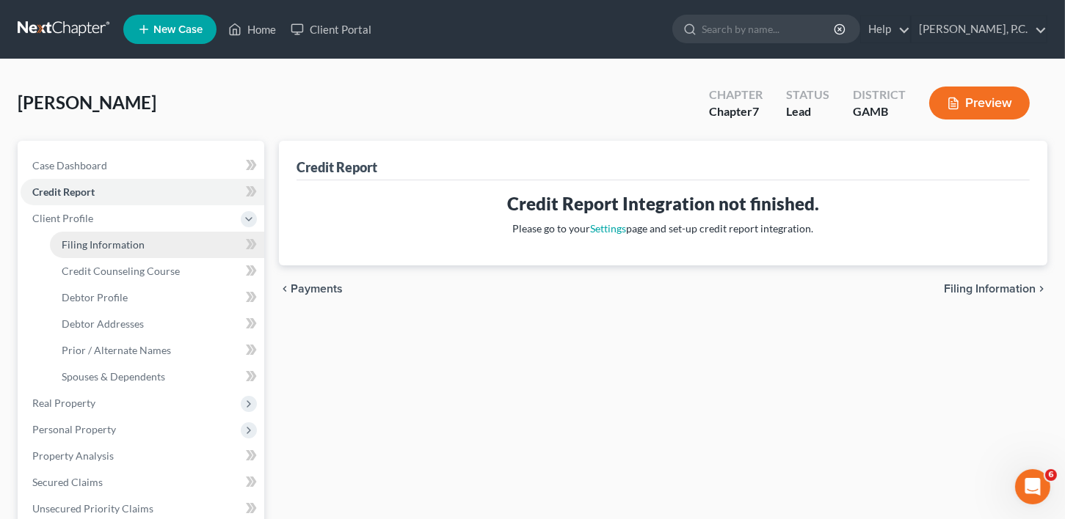
click at [117, 246] on span "Filing Information" at bounding box center [103, 244] width 83 height 12
select select "1"
select select "0"
select select "18"
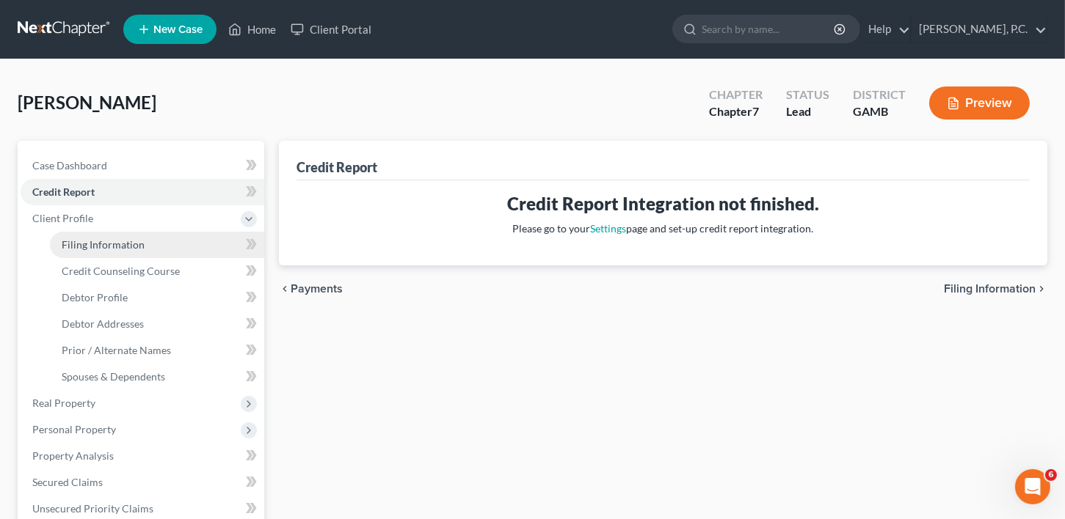
select select "10"
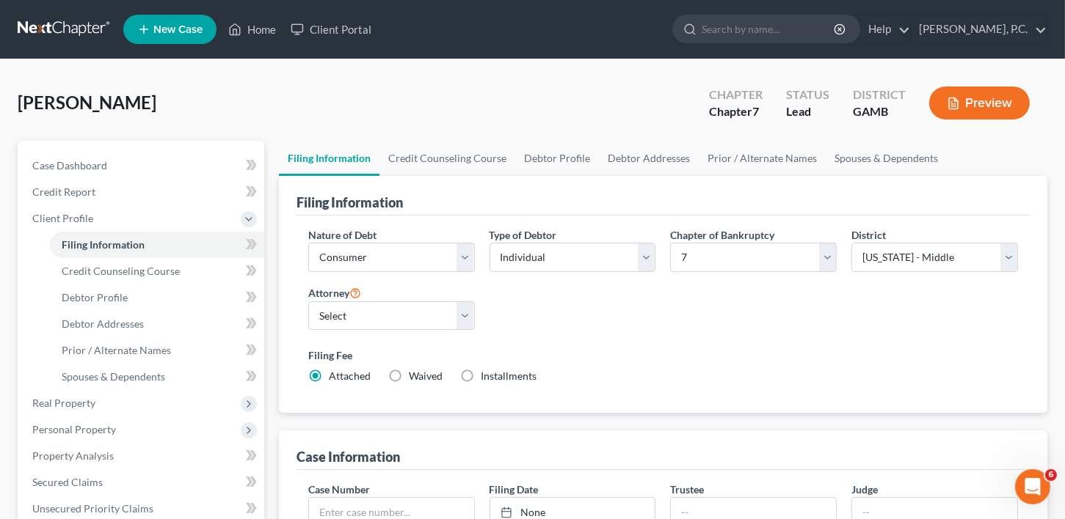
click at [481, 371] on label "Installments Installments" at bounding box center [509, 376] width 56 height 15
click at [486, 371] on input "Installments Installments" at bounding box center [491, 374] width 10 height 10
radio input "true"
radio input "false"
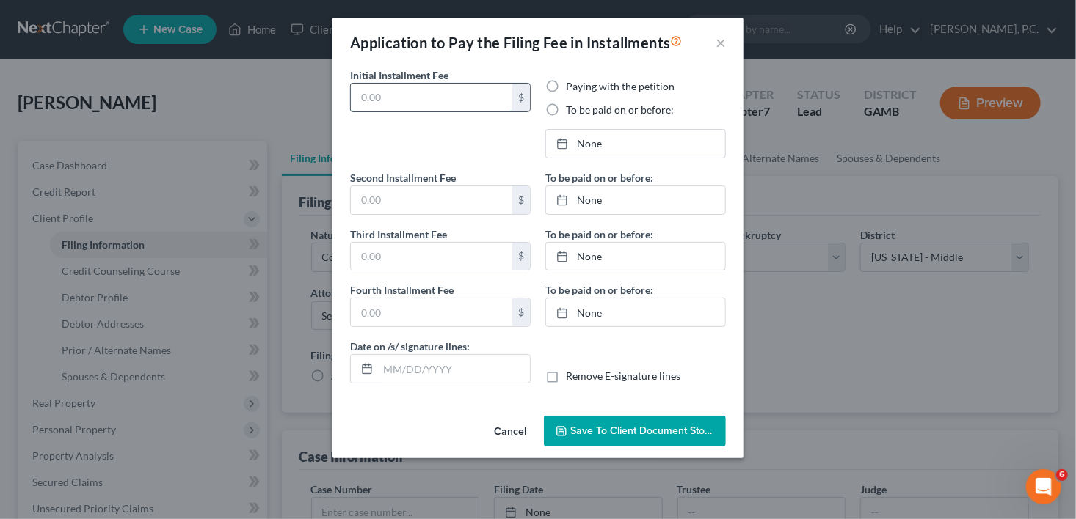
drag, startPoint x: 388, startPoint y: 97, endPoint x: 353, endPoint y: 98, distance: 35.2
click at [353, 98] on input "text" at bounding box center [431, 98] width 161 height 28
type input "0.00"
radio input "true"
type input "0.00"
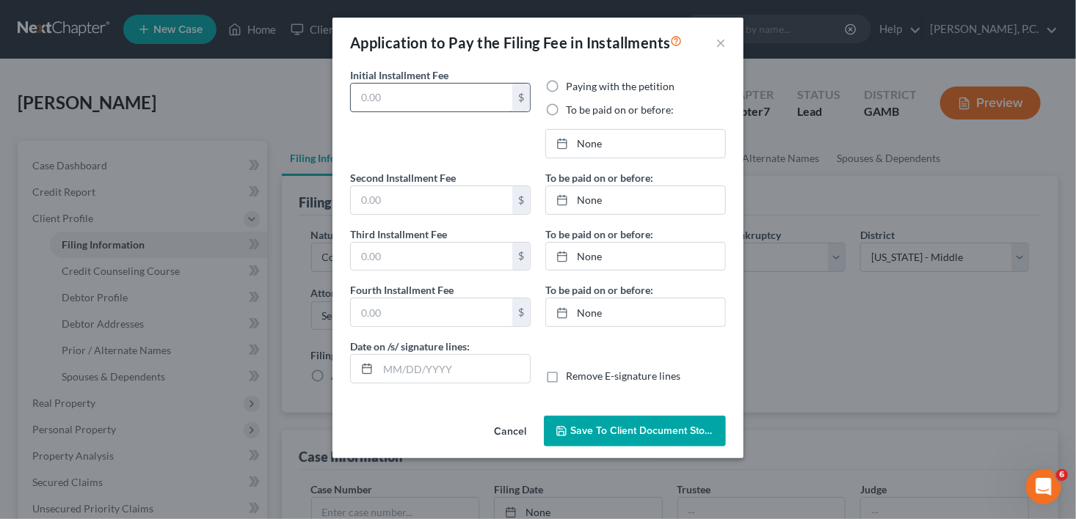
type input "0.00"
type input "[DATE]"
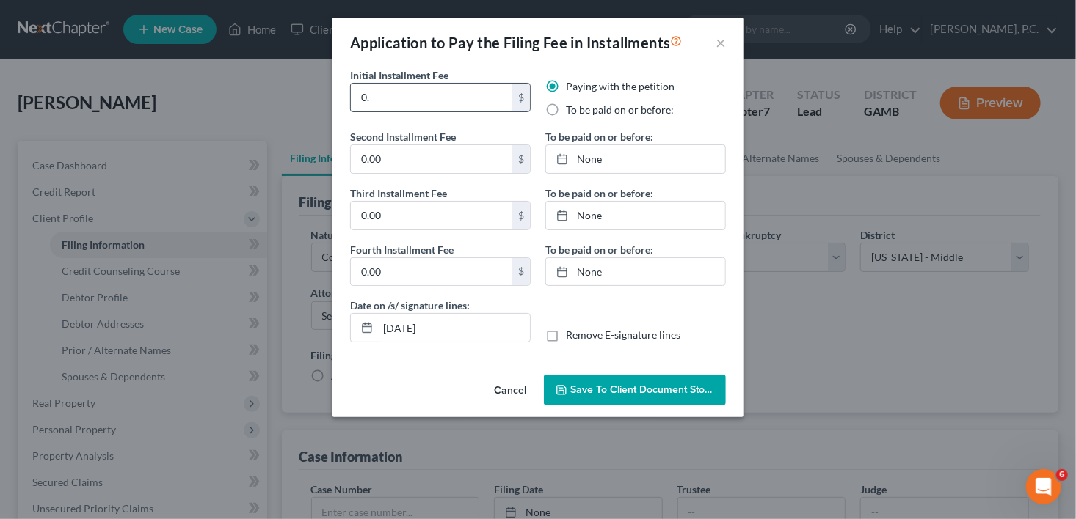
type input "0"
type input "40.00"
click at [371, 160] on input "0.00" at bounding box center [431, 159] width 161 height 28
type input "1"
type input "298.00"
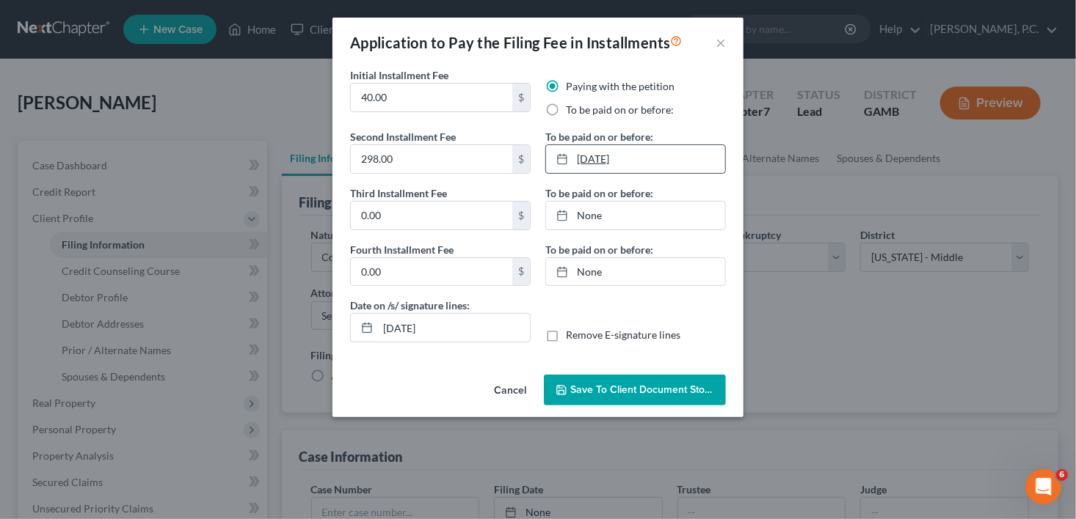
click at [617, 164] on link "[DATE]" at bounding box center [635, 159] width 179 height 28
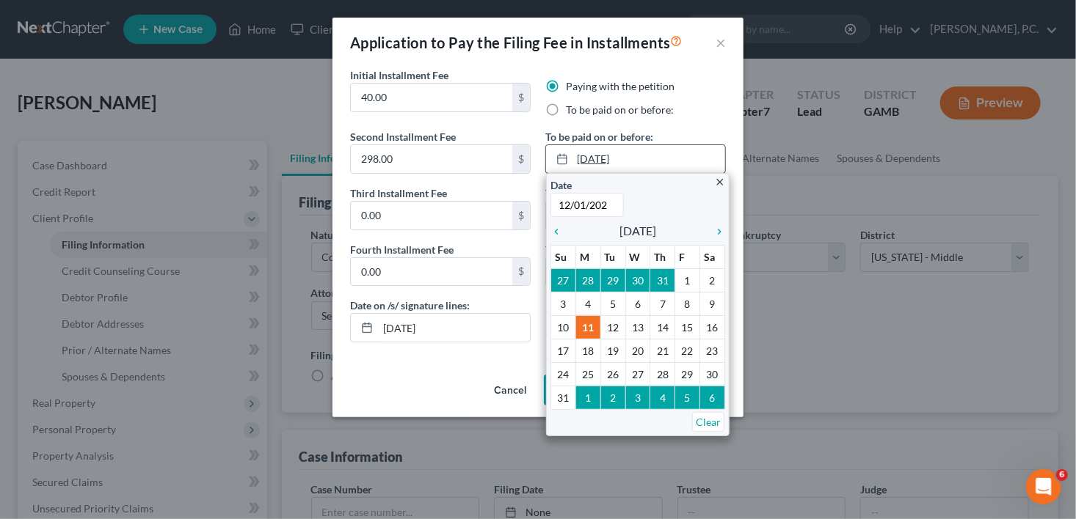
type input "[DATE]"
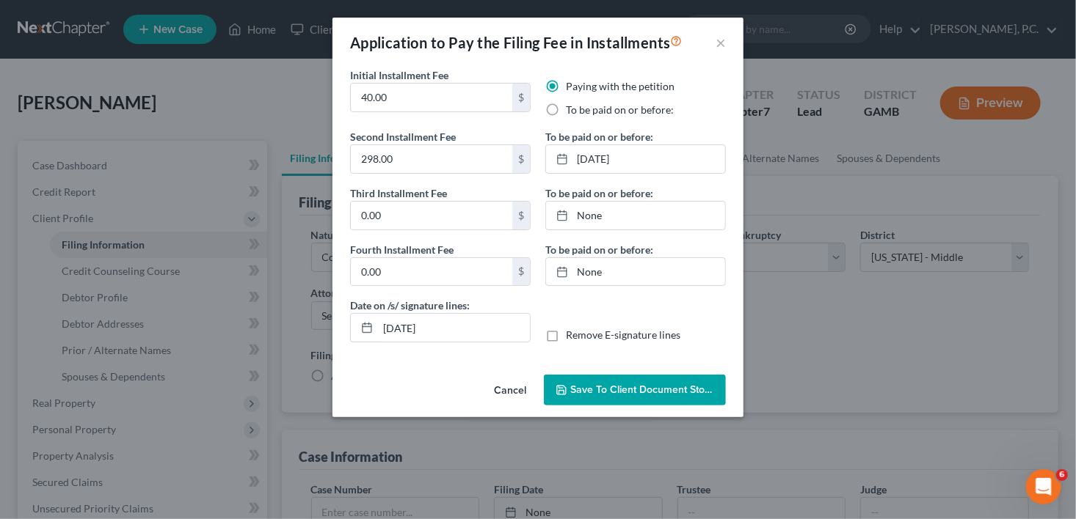
click at [610, 393] on span "Save to Client Document Storage" at bounding box center [648, 390] width 156 height 12
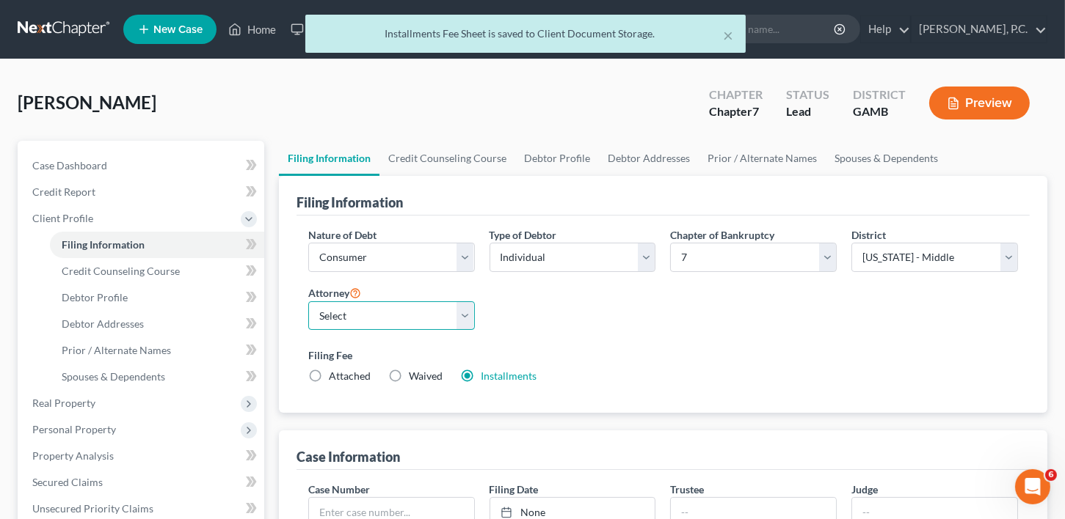
click at [327, 309] on select "Select [PERSON_NAME]" at bounding box center [391, 316] width 167 height 29
select select "0"
click at [308, 302] on select "Select [PERSON_NAME]" at bounding box center [391, 316] width 167 height 29
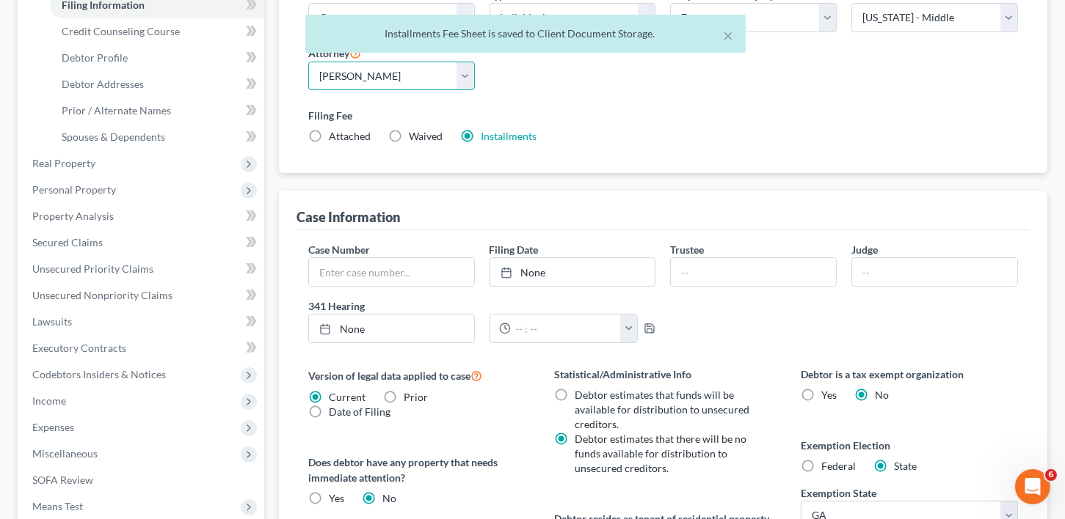
scroll to position [468, 0]
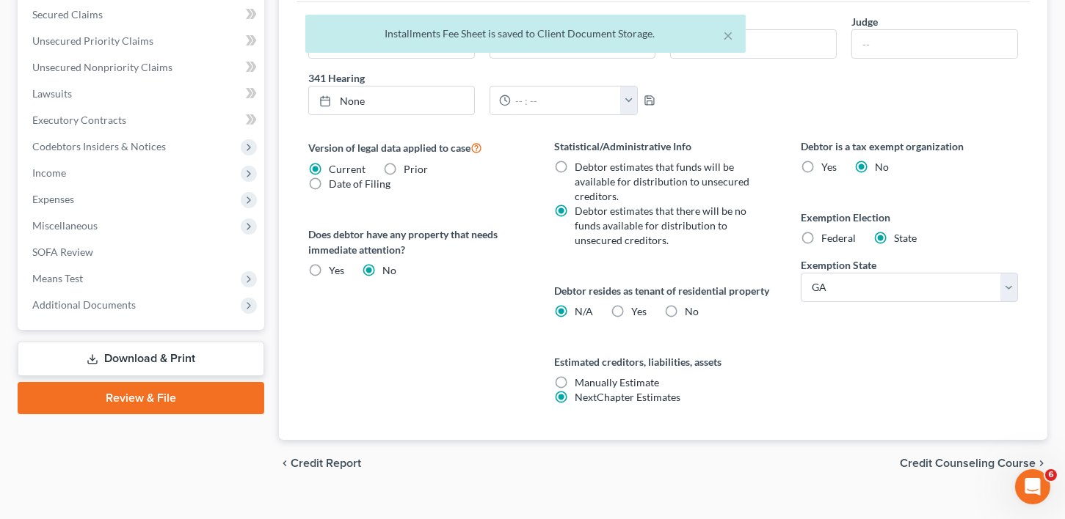
click at [958, 470] on span "Credit Counseling Course" at bounding box center [967, 464] width 136 height 12
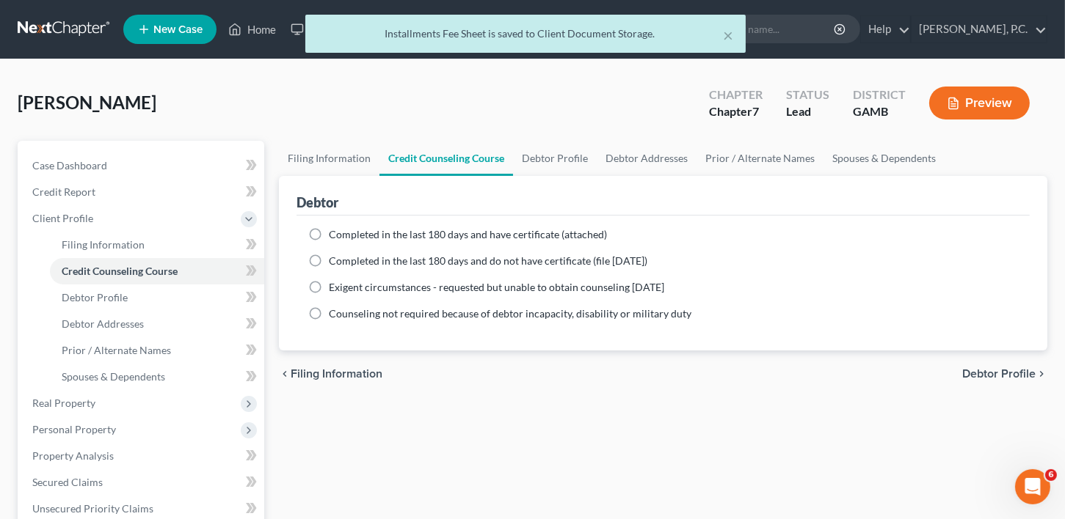
click at [329, 258] on label "Completed in the last 180 days and do not have certificate (file [DATE])" at bounding box center [488, 261] width 318 height 15
click at [335, 258] on input "Completed in the last 180 days and do not have certificate (file [DATE])" at bounding box center [340, 259] width 10 height 10
radio input "true"
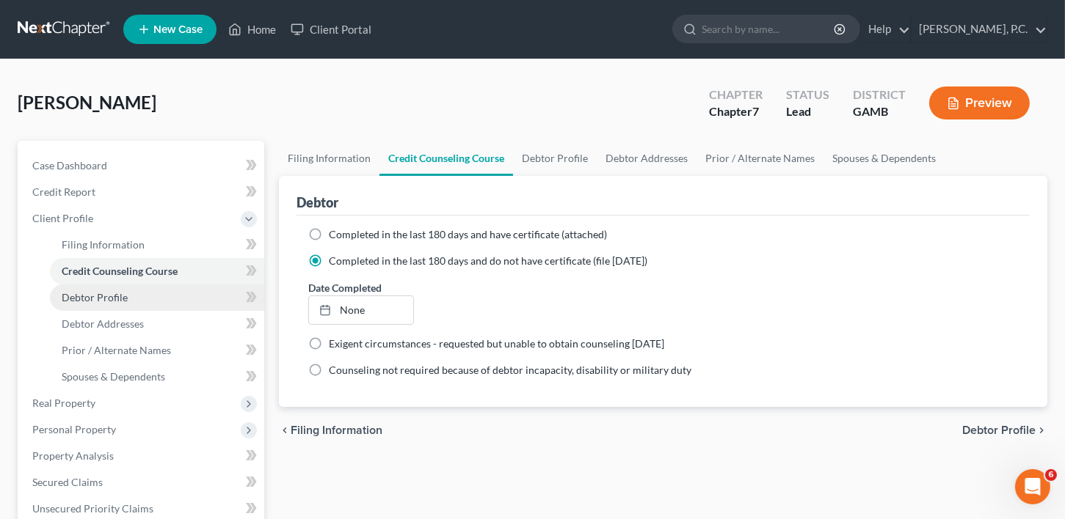
click at [85, 287] on link "Debtor Profile" at bounding box center [157, 298] width 214 height 26
select select "0"
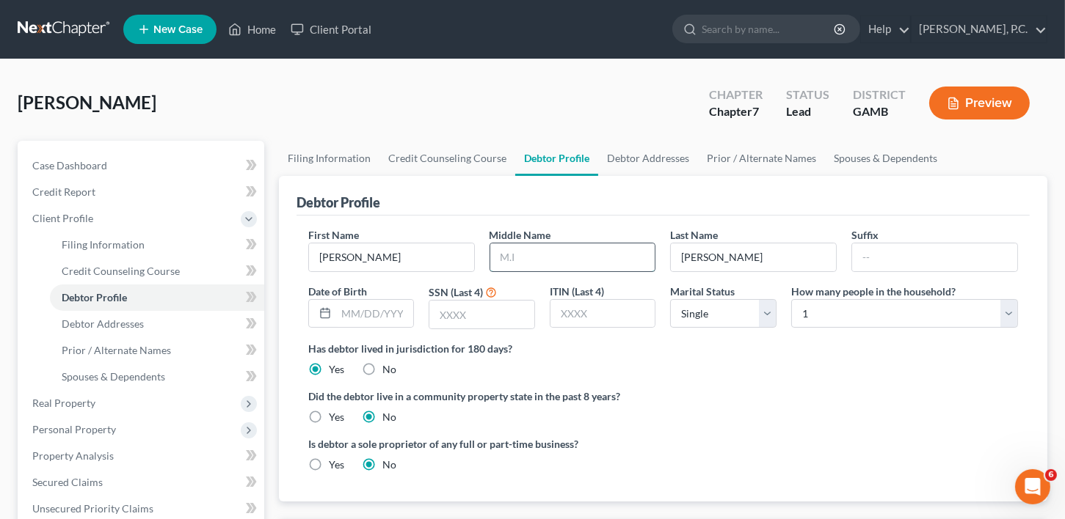
click at [502, 252] on input "text" at bounding box center [572, 258] width 165 height 28
type input "LaVaugh"
click at [377, 317] on input "text" at bounding box center [375, 314] width 78 height 28
type input "[DATE]"
click at [417, 324] on div "Date of Birth [DEMOGRAPHIC_DATA]" at bounding box center [361, 307] width 121 height 46
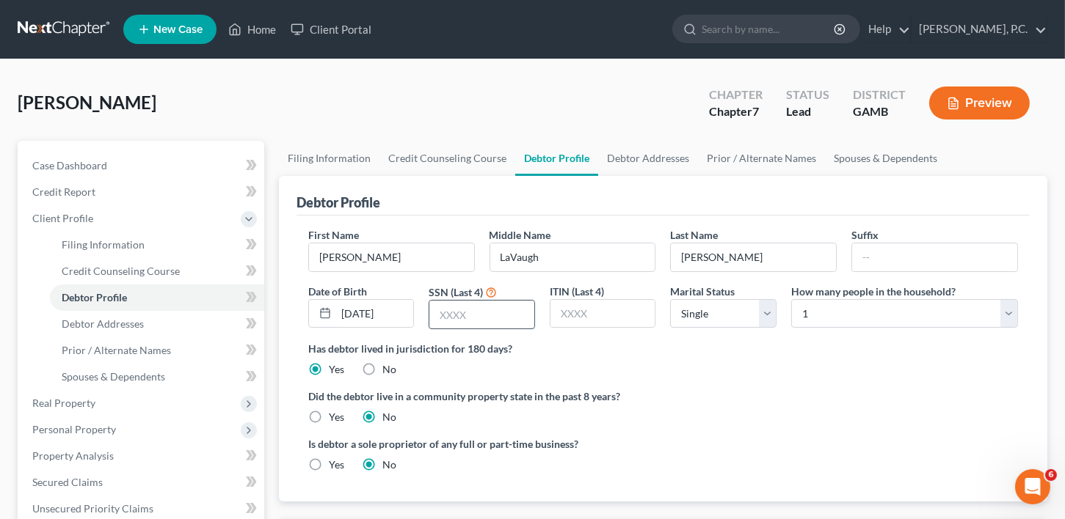
click at [436, 310] on input "text" at bounding box center [481, 315] width 105 height 28
click at [821, 315] on select "Select 1 2 3 4 5 6 7 8 9 10 11 12 13 14 15 16 17 18 19 20" at bounding box center [904, 313] width 227 height 29
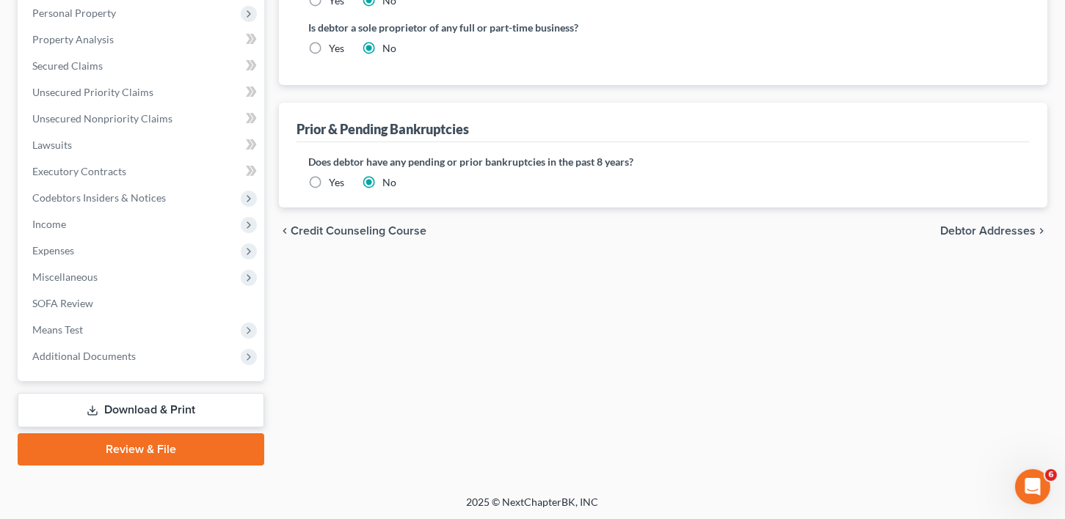
click at [959, 230] on span "Debtor Addresses" at bounding box center [987, 231] width 95 height 12
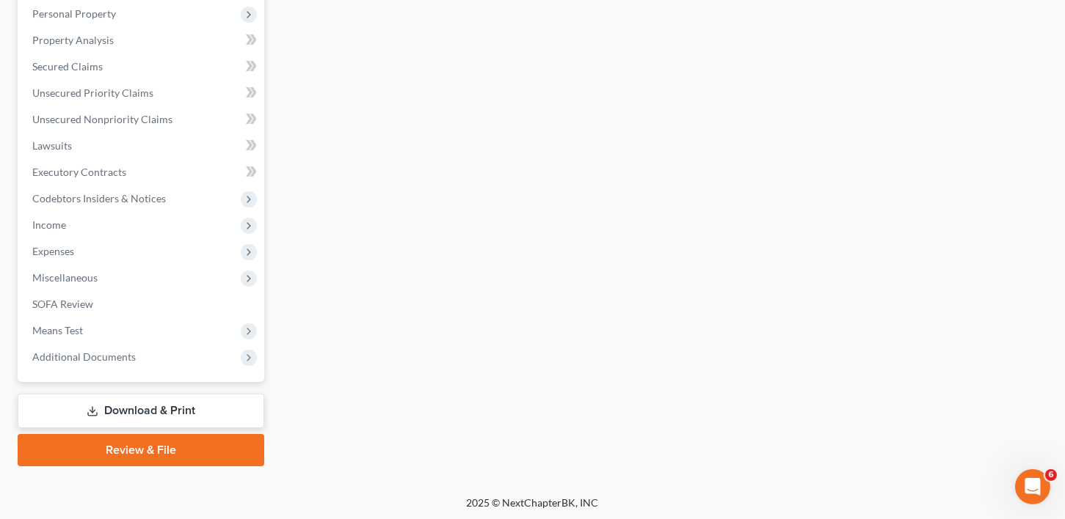
select select "0"
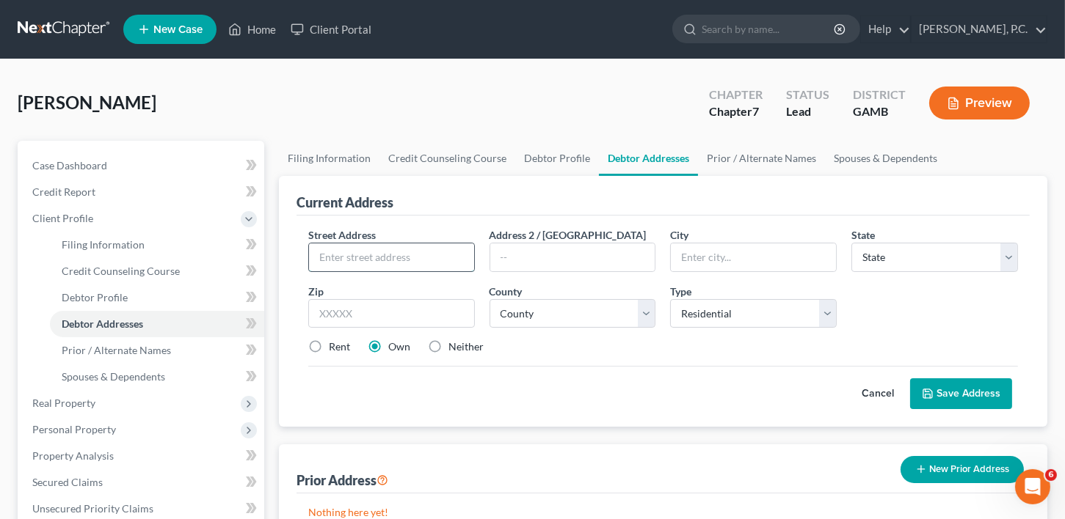
click at [343, 252] on input "text" at bounding box center [391, 258] width 165 height 28
type input "PO Box 21"
click at [696, 269] on input "text" at bounding box center [753, 258] width 165 height 28
type input "[GEOGRAPHIC_DATA]"
select select "10"
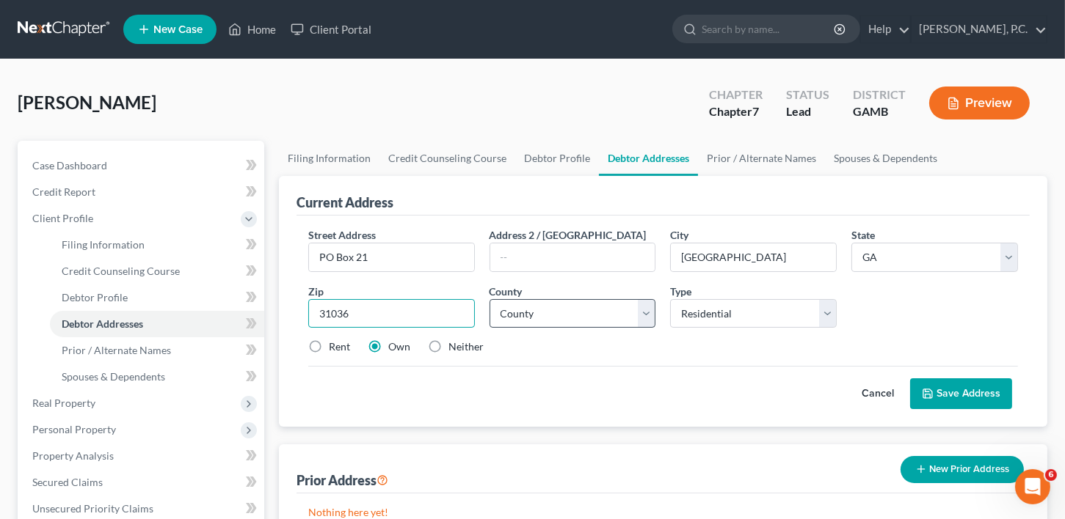
type input "31036"
click at [540, 318] on select "County [GEOGRAPHIC_DATA] [GEOGRAPHIC_DATA] [GEOGRAPHIC_DATA] [GEOGRAPHIC_DATA] …" at bounding box center [572, 313] width 167 height 29
select select "115"
click at [448, 344] on label "Neither" at bounding box center [465, 347] width 35 height 15
click at [454, 344] on input "Neither" at bounding box center [459, 345] width 10 height 10
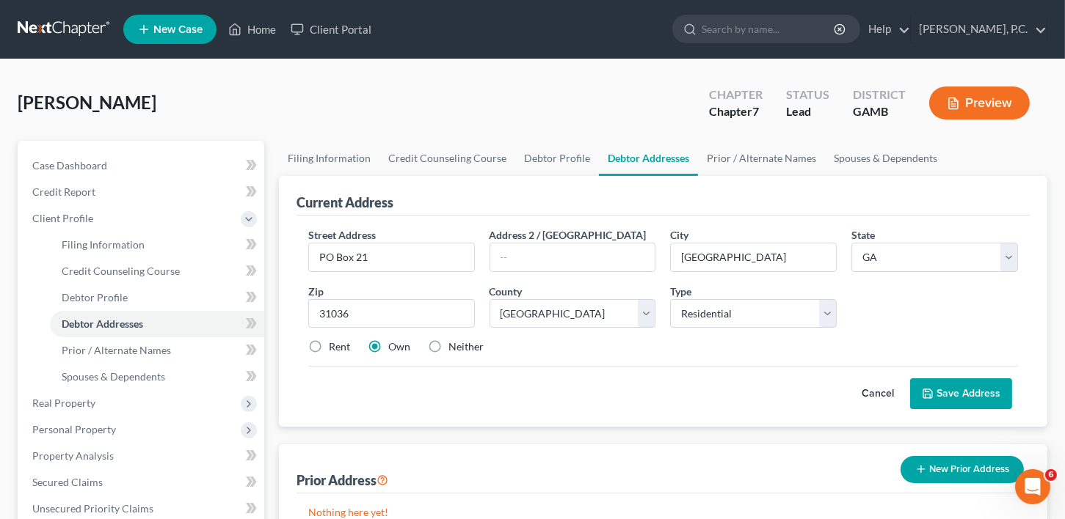
radio input "true"
click at [935, 398] on button "Save Address" at bounding box center [961, 394] width 102 height 31
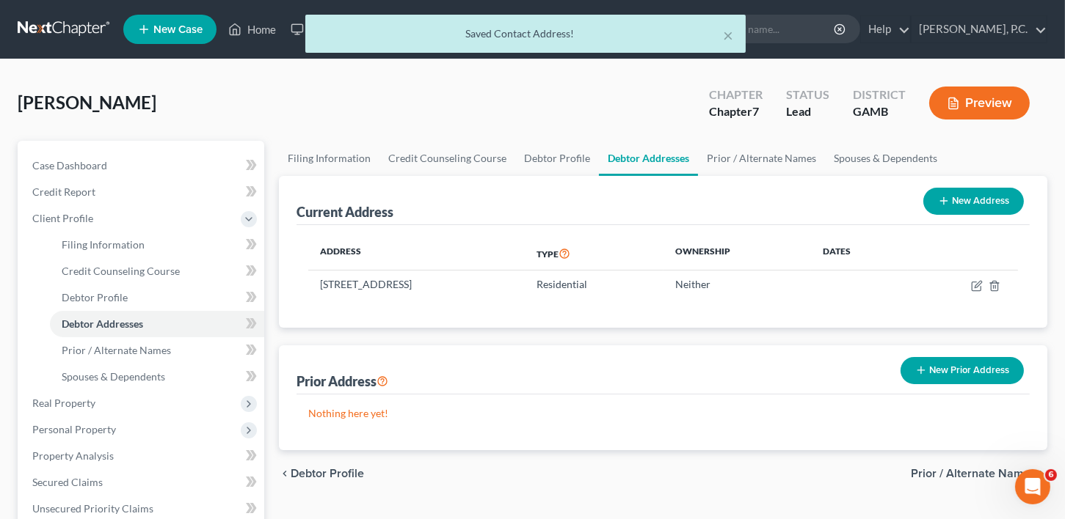
click at [960, 210] on button "New Address" at bounding box center [973, 201] width 101 height 27
select select "0"
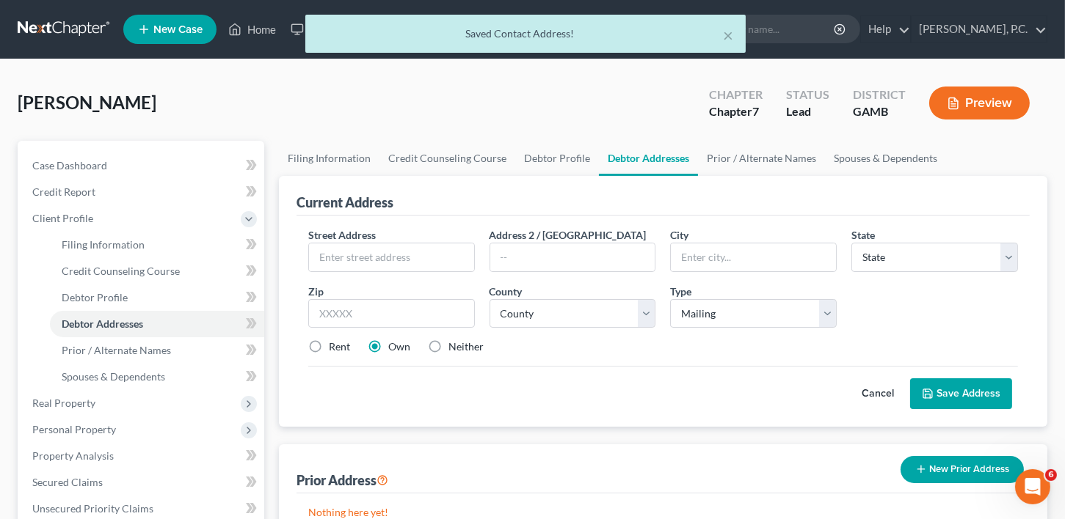
click at [875, 393] on button "Cancel" at bounding box center [877, 393] width 65 height 29
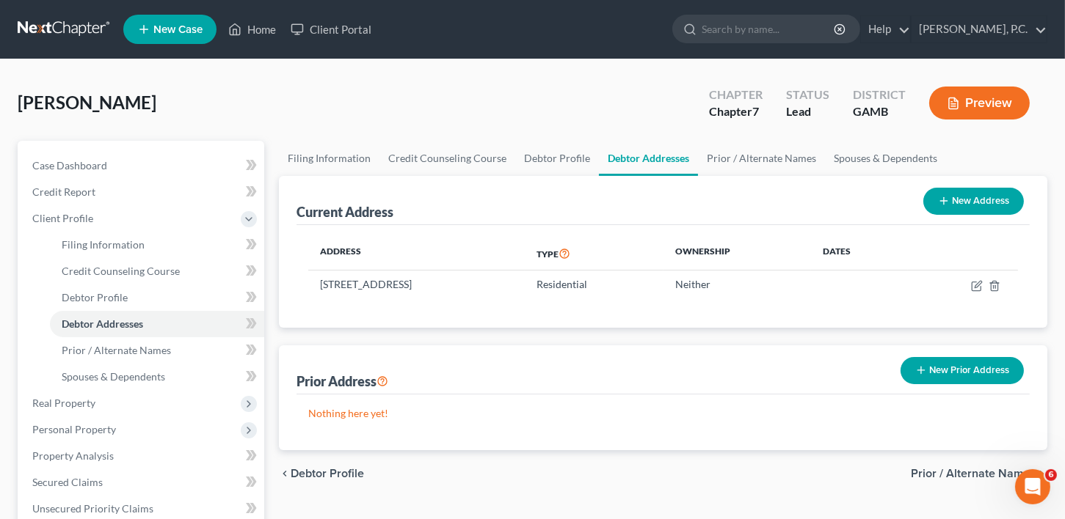
click at [958, 368] on button "New Prior Address" at bounding box center [961, 370] width 123 height 27
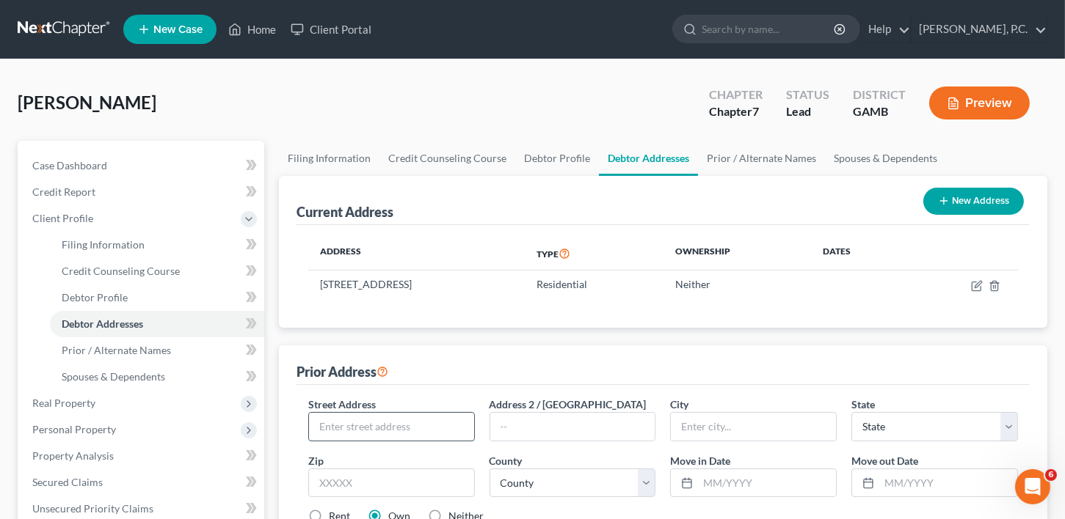
click at [358, 431] on input "text" at bounding box center [391, 427] width 165 height 28
type input "[STREET_ADDRESS][PERSON_NAME]"
type input "[GEOGRAPHIC_DATA]"
select select "10"
type input "31036"
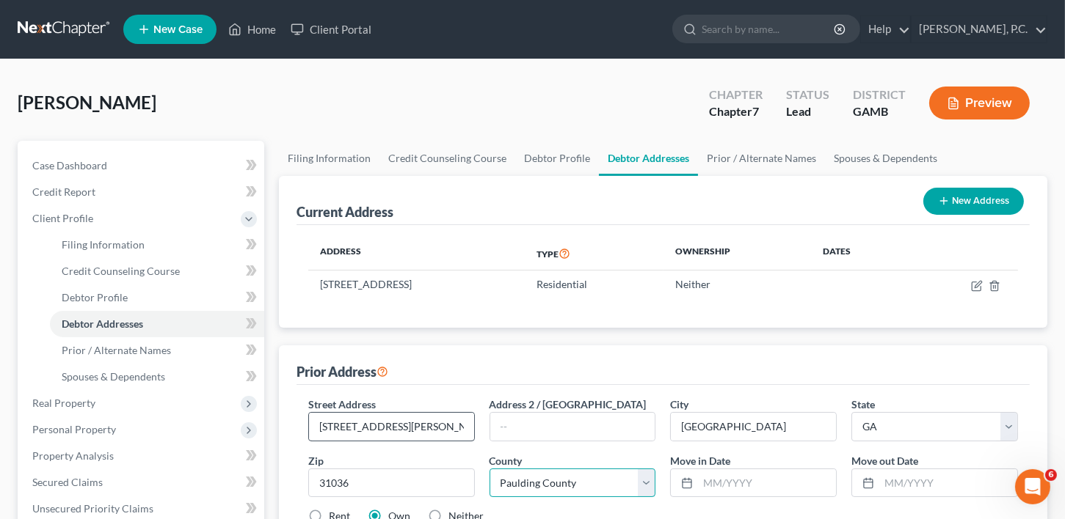
select select "115"
click at [894, 490] on input "text" at bounding box center [948, 484] width 138 height 28
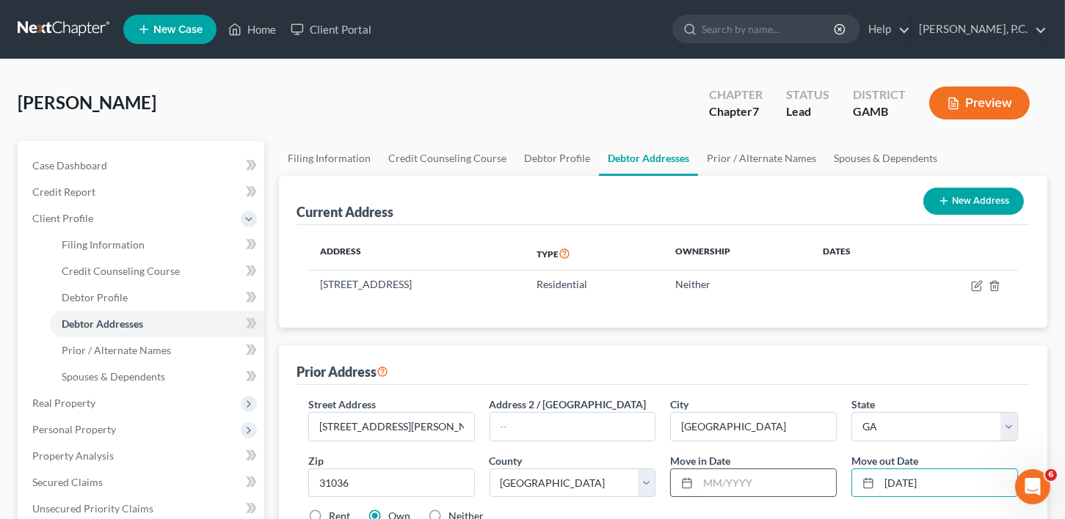
type input "[DATE]"
click at [742, 492] on input "text" at bounding box center [767, 484] width 138 height 28
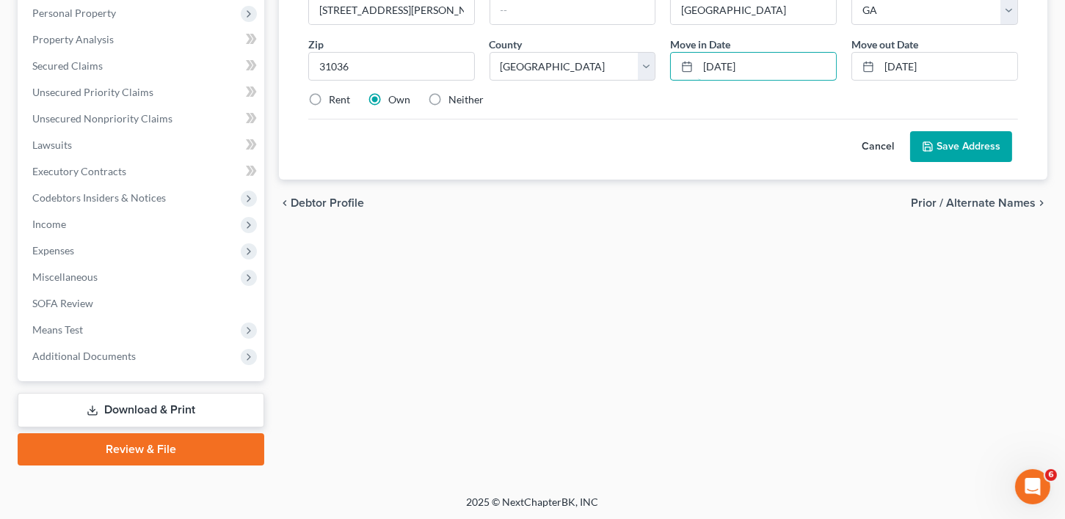
type input "[DATE]"
click at [946, 142] on button "Save Address" at bounding box center [961, 146] width 102 height 31
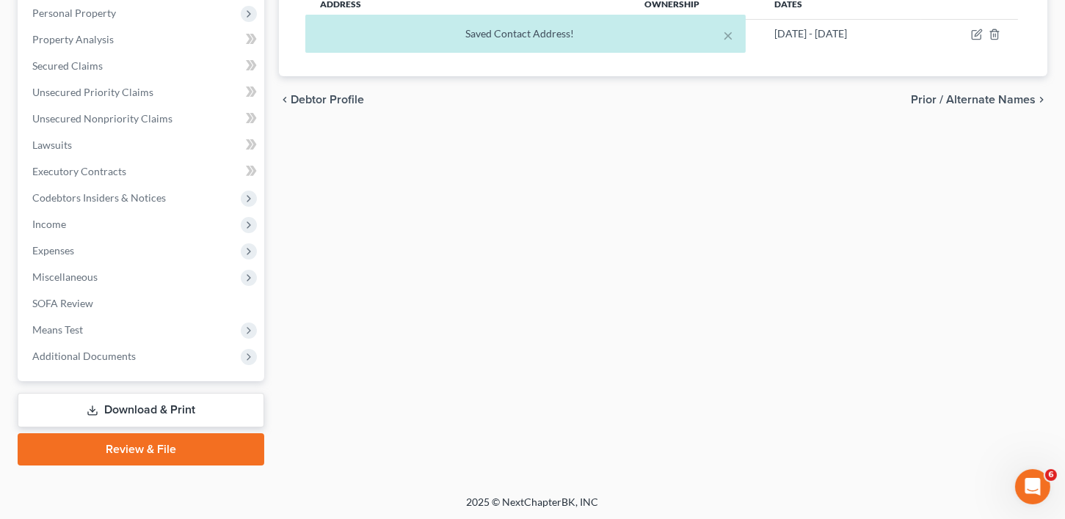
click at [961, 99] on span "Prior / Alternate Names" at bounding box center [972, 100] width 125 height 12
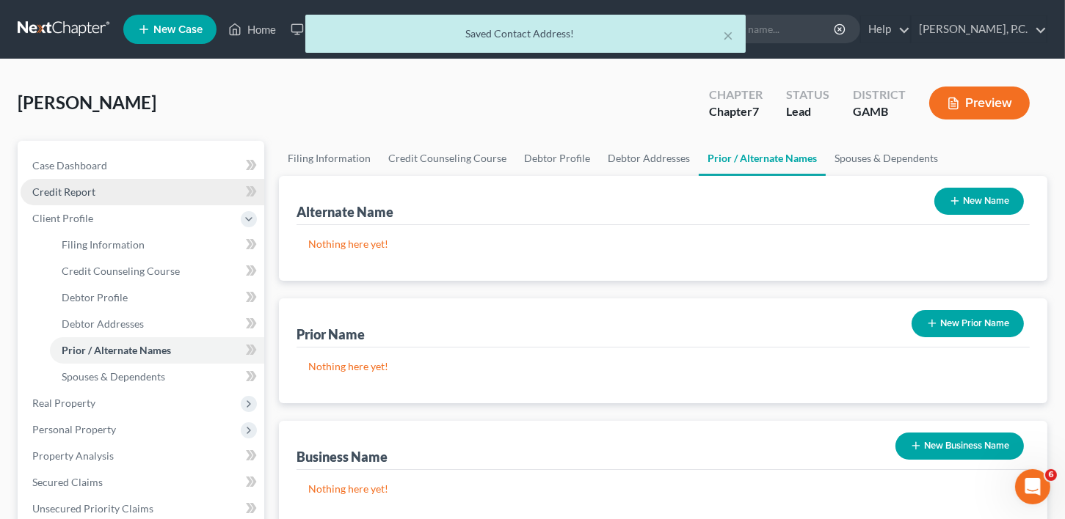
click at [57, 194] on span "Credit Report" at bounding box center [63, 192] width 63 height 12
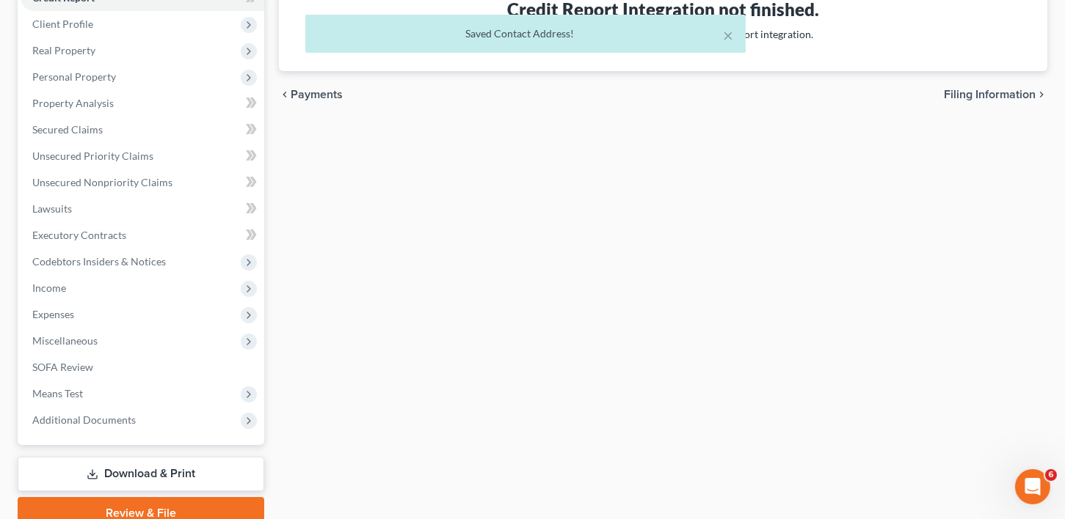
scroll to position [233, 0]
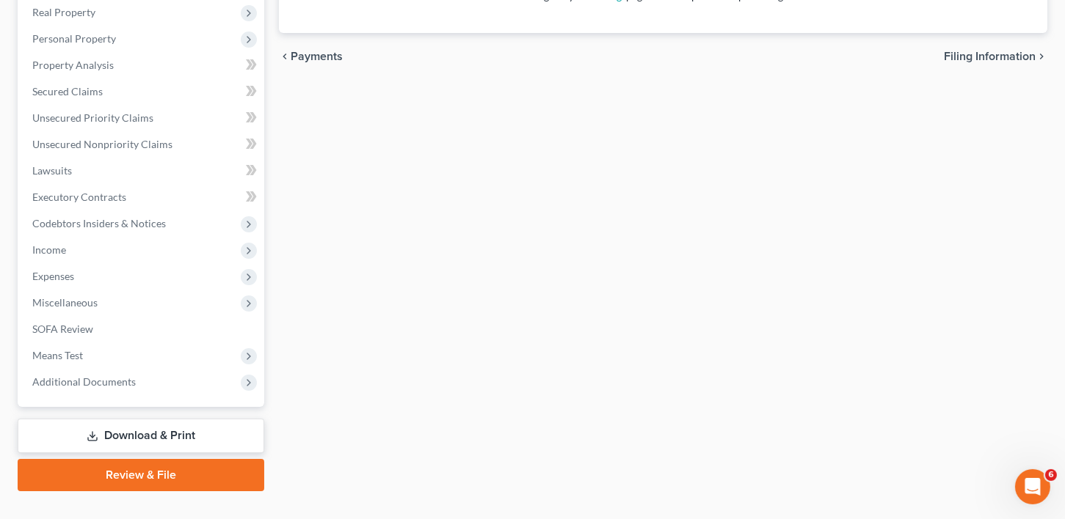
click at [147, 436] on link "Download & Print" at bounding box center [141, 436] width 247 height 34
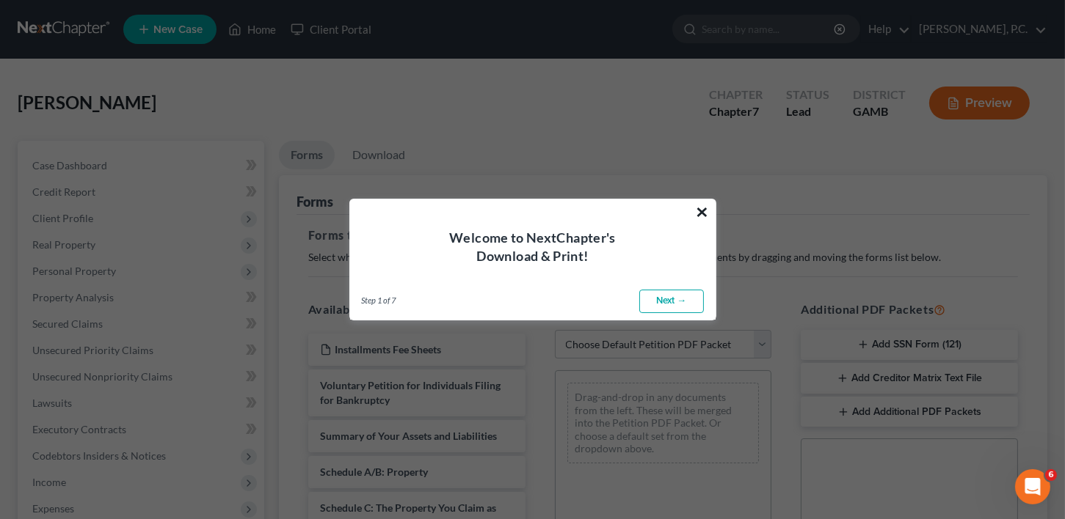
click at [698, 202] on button "×" at bounding box center [703, 211] width 14 height 23
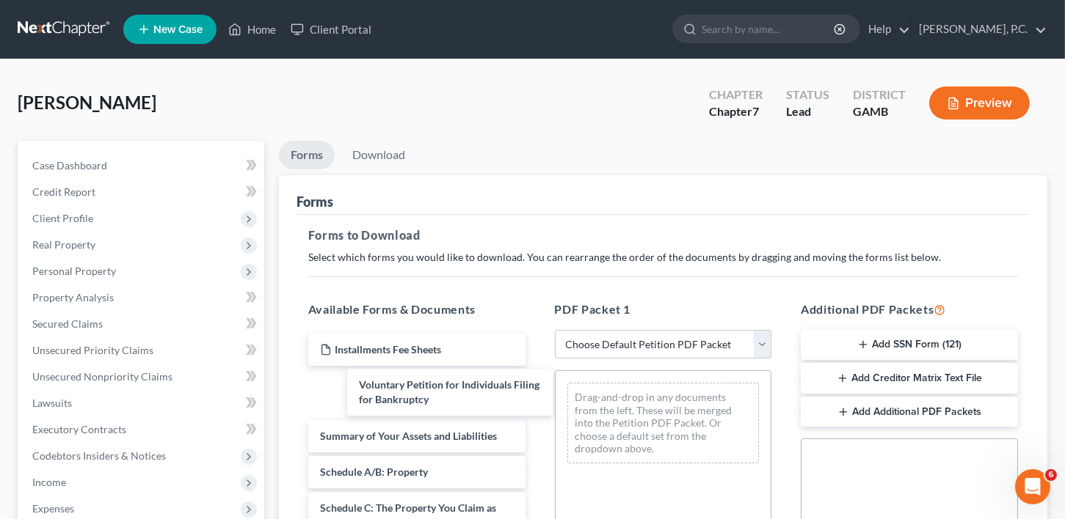
drag, startPoint x: 365, startPoint y: 395, endPoint x: 635, endPoint y: 379, distance: 270.5
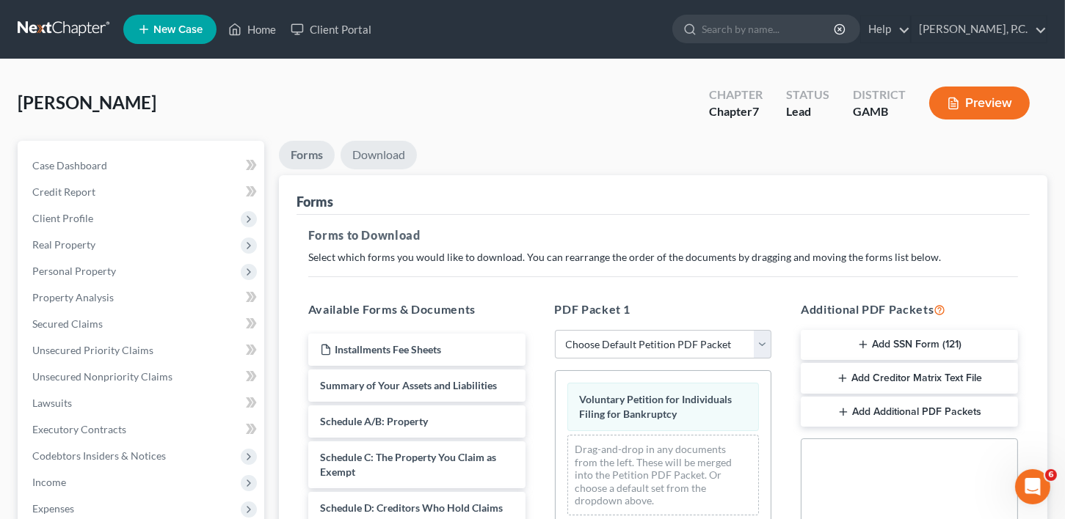
click at [395, 150] on link "Download" at bounding box center [378, 155] width 76 height 29
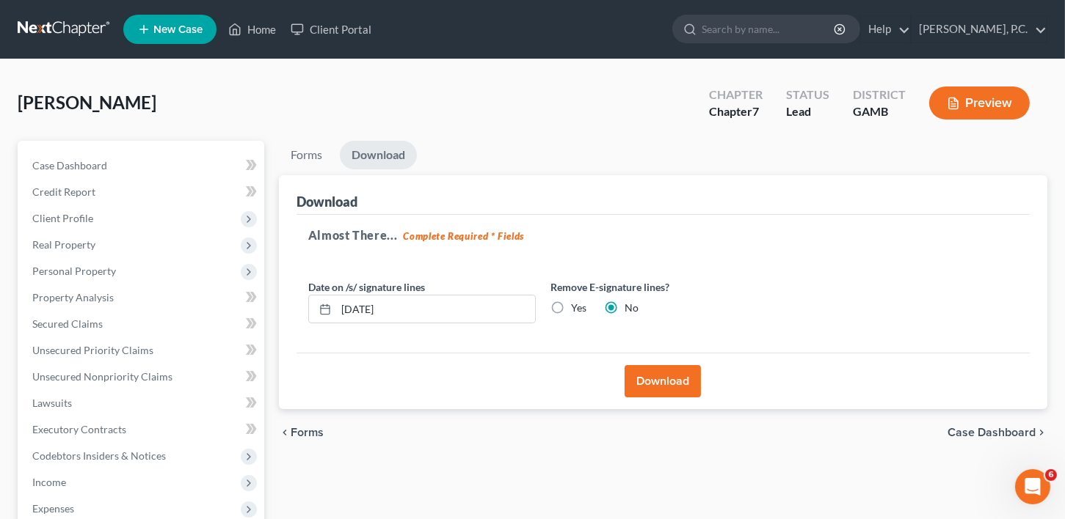
click at [671, 376] on button "Download" at bounding box center [662, 381] width 76 height 32
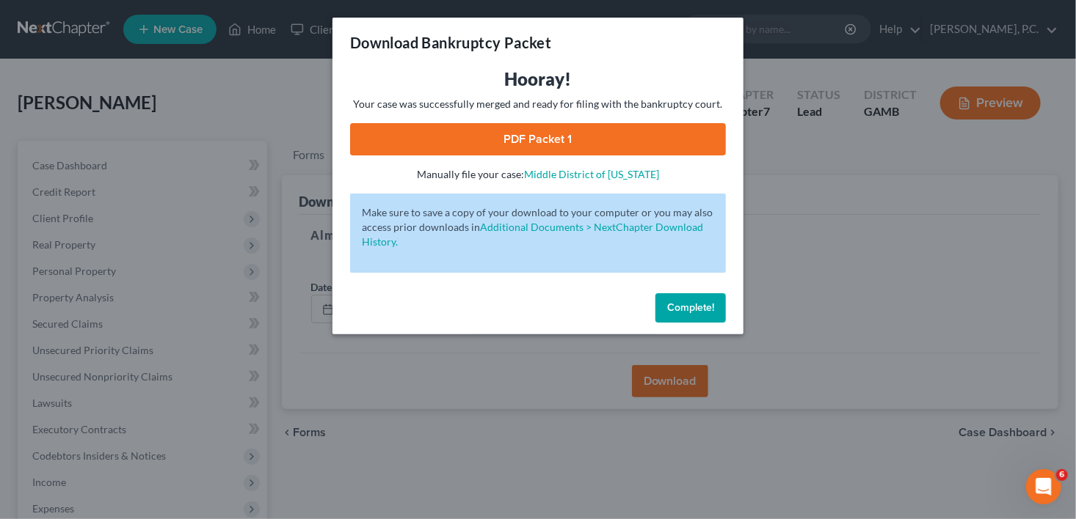
click at [492, 106] on p "Your case was successfully merged and ready for filing with the bankruptcy cour…" at bounding box center [538, 104] width 376 height 15
click at [489, 130] on link "PDF Packet 1" at bounding box center [538, 139] width 376 height 32
